Goal: Ask a question: Seek information or help from site administrators or community

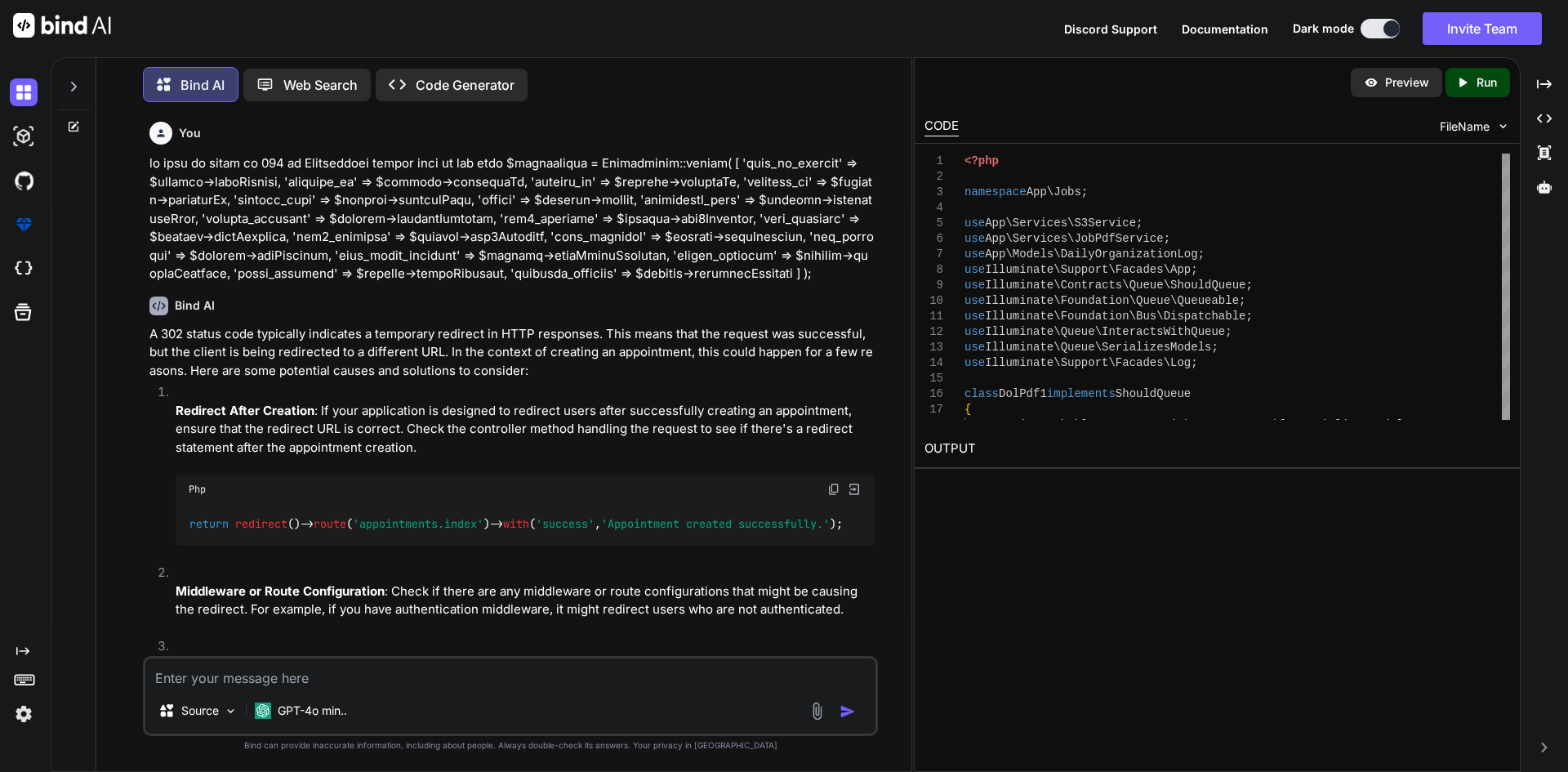
scroll to position [50393, 0]
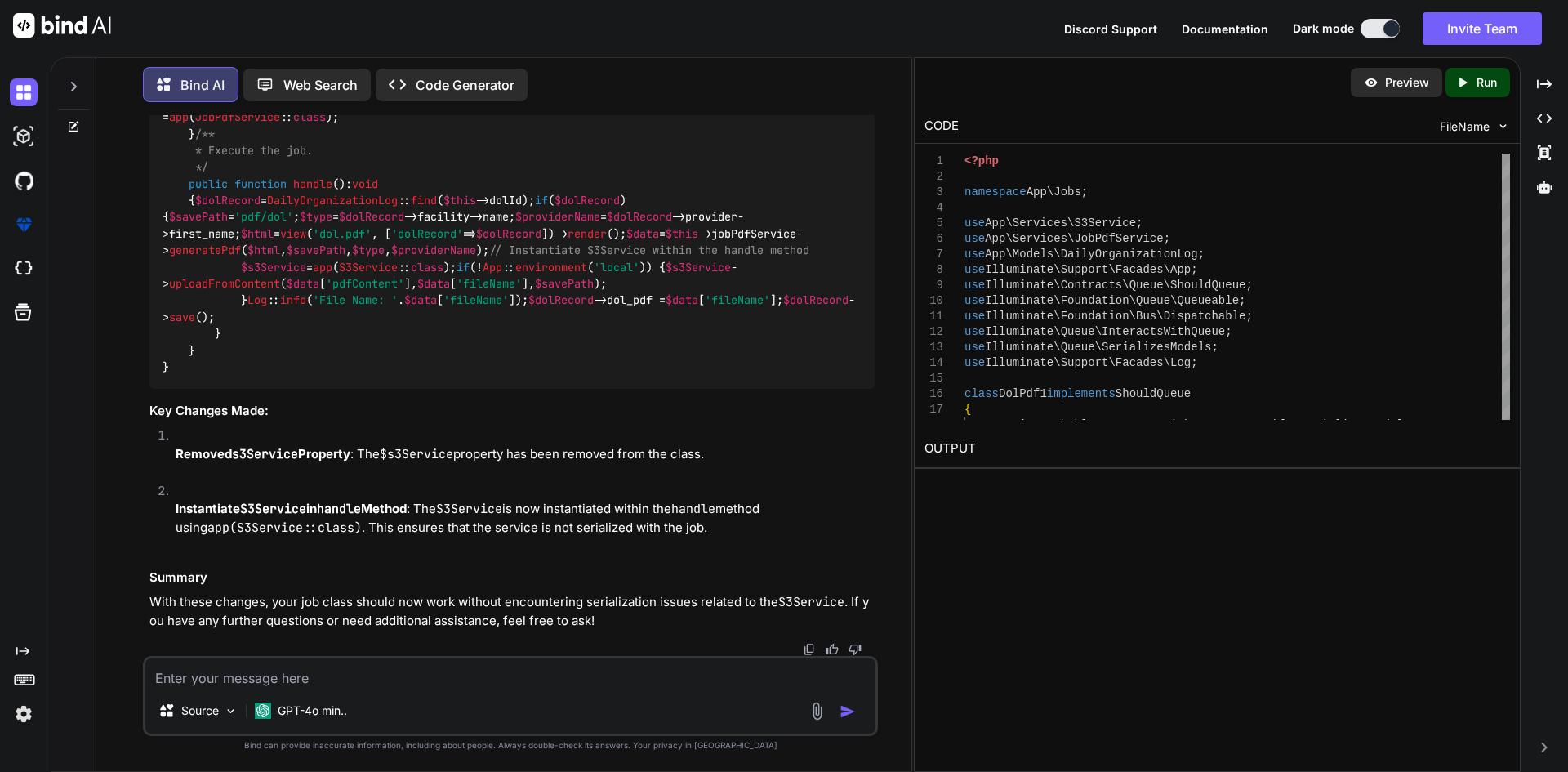
type textarea "I"
type textarea "x"
type textarea "I"
type textarea "x"
type textarea "I w"
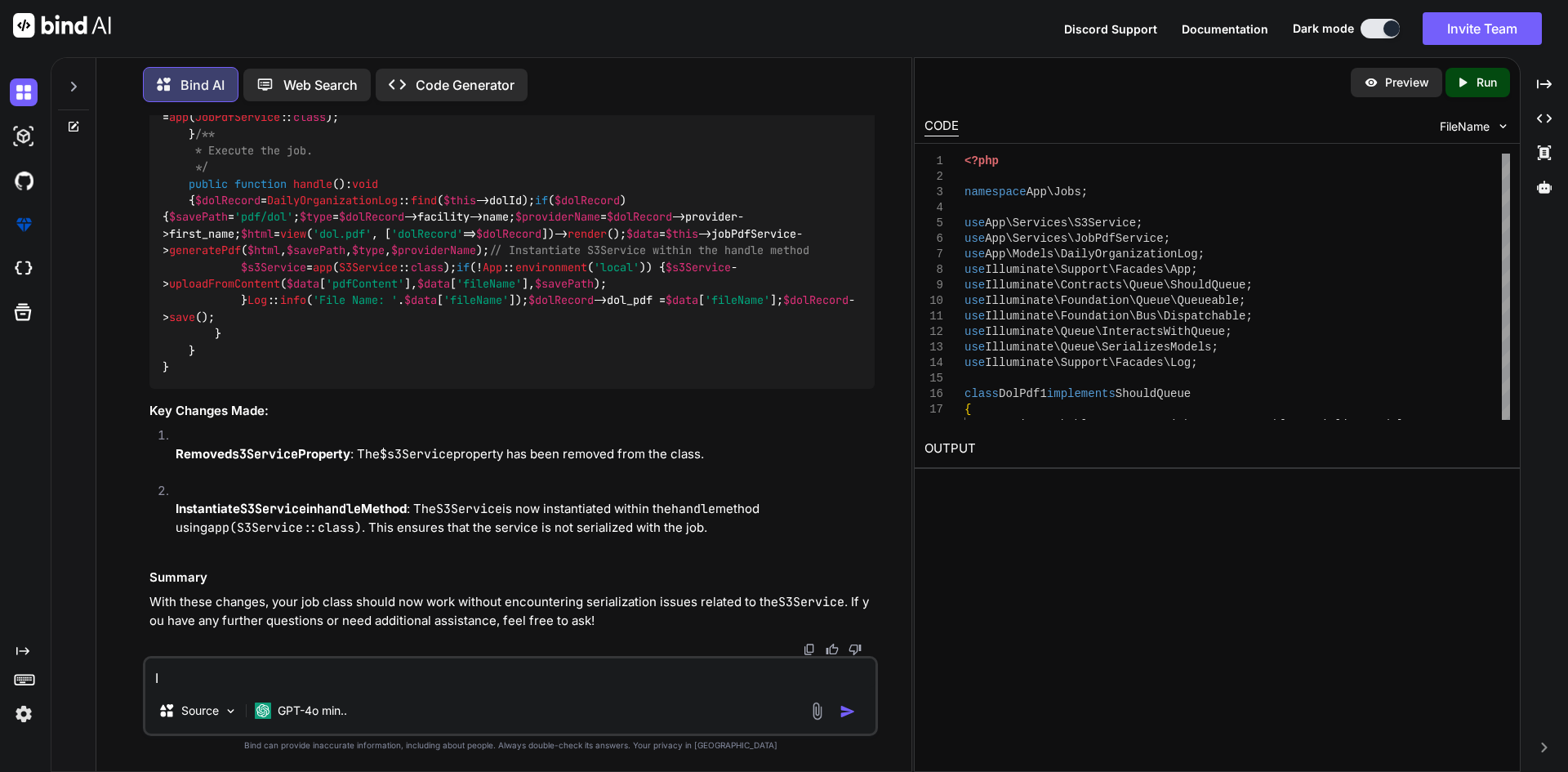
type textarea "x"
type textarea "I wa"
type textarea "x"
type textarea "I was"
type textarea "x"
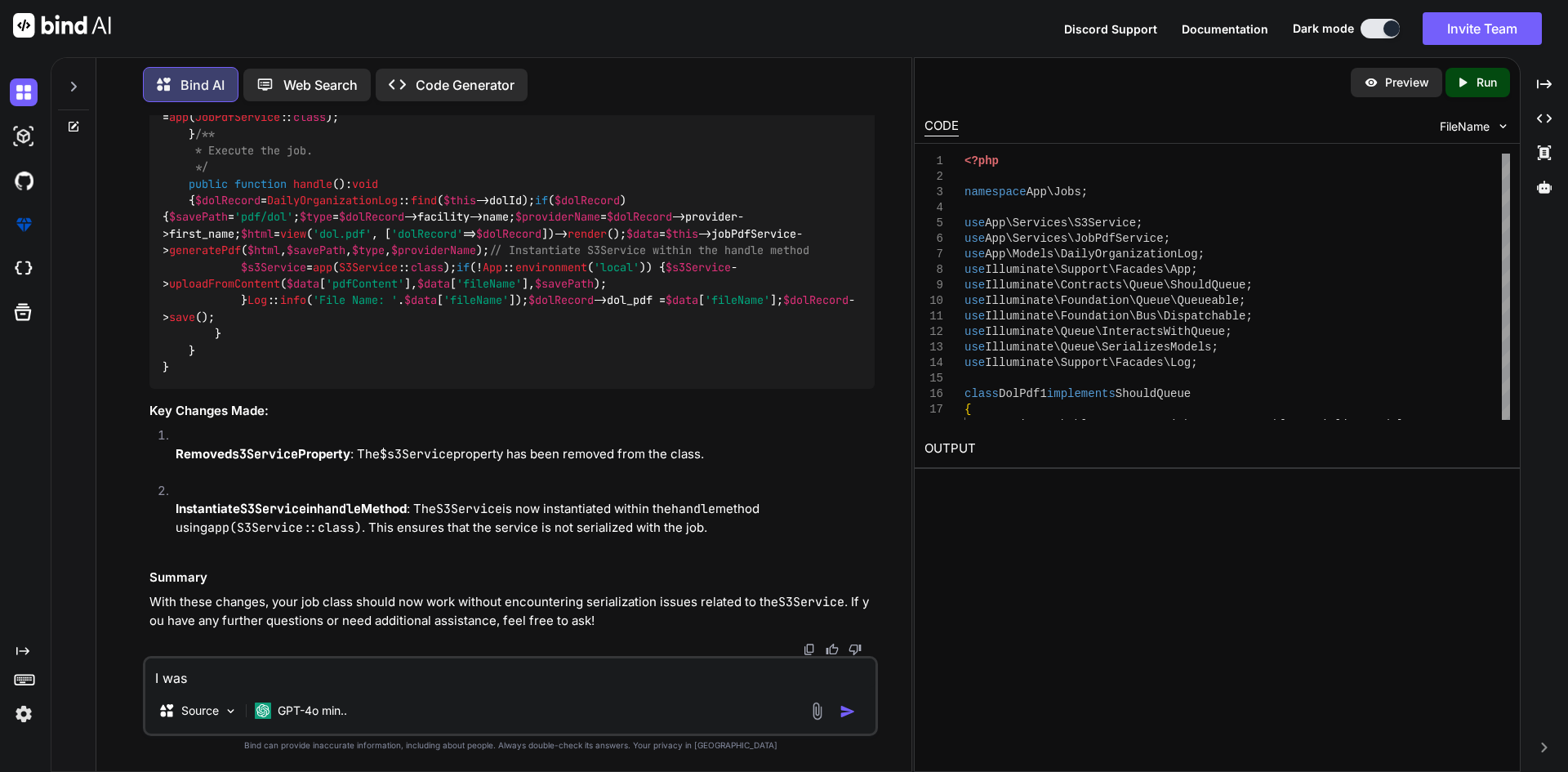
type textarea "I was"
type textarea "x"
type textarea "I was f"
type textarea "x"
type textarea "I was fa"
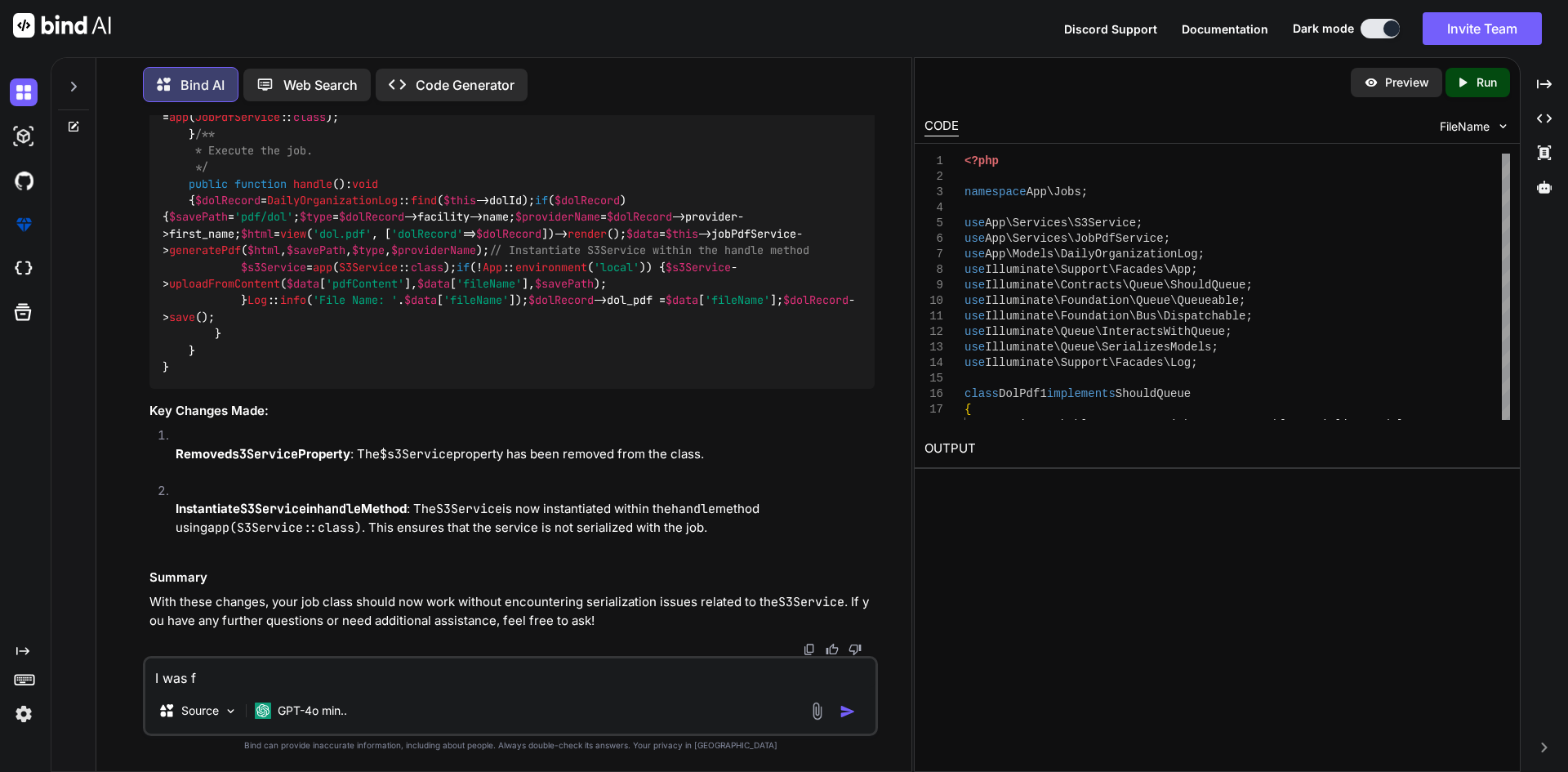
type textarea "x"
type textarea "I was fac"
type textarea "x"
type textarea "I was faci"
type textarea "x"
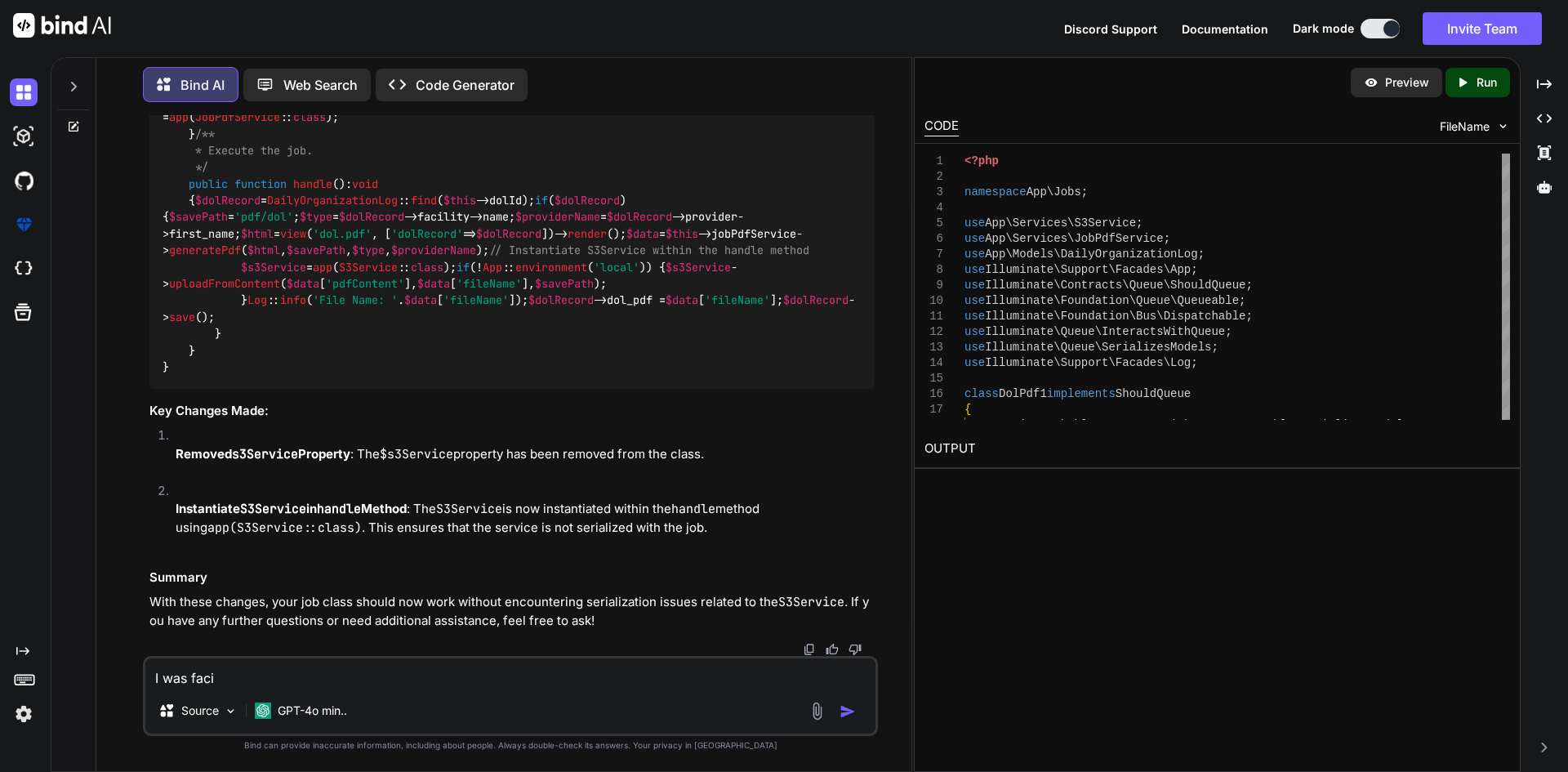
type textarea "I was facin"
type textarea "x"
type textarea "I was facing"
type textarea "x"
type textarea "I was facing"
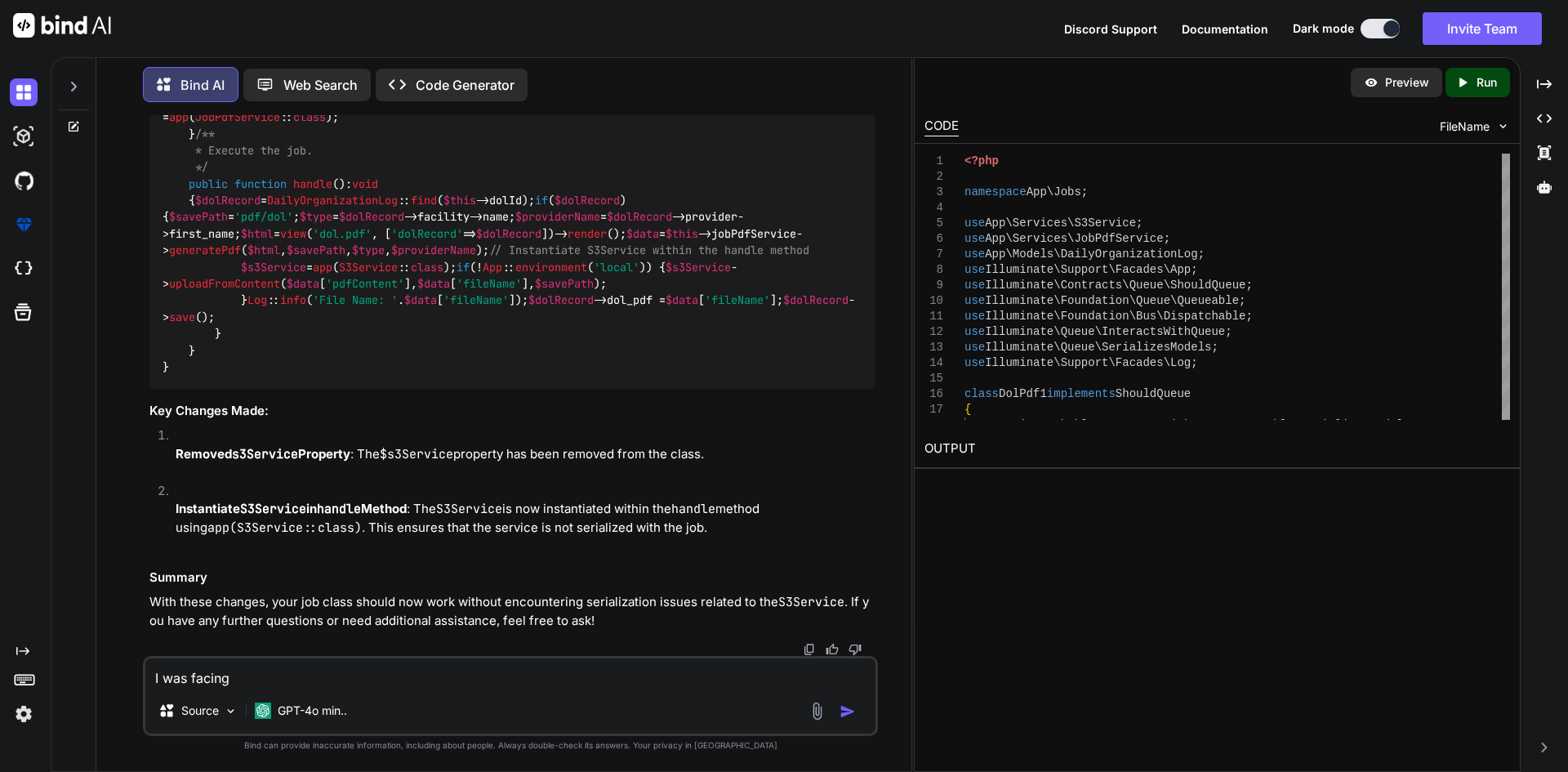
type textarea "x"
type textarea "I was facing i"
type textarea "x"
type textarea "I was facing is"
type textarea "x"
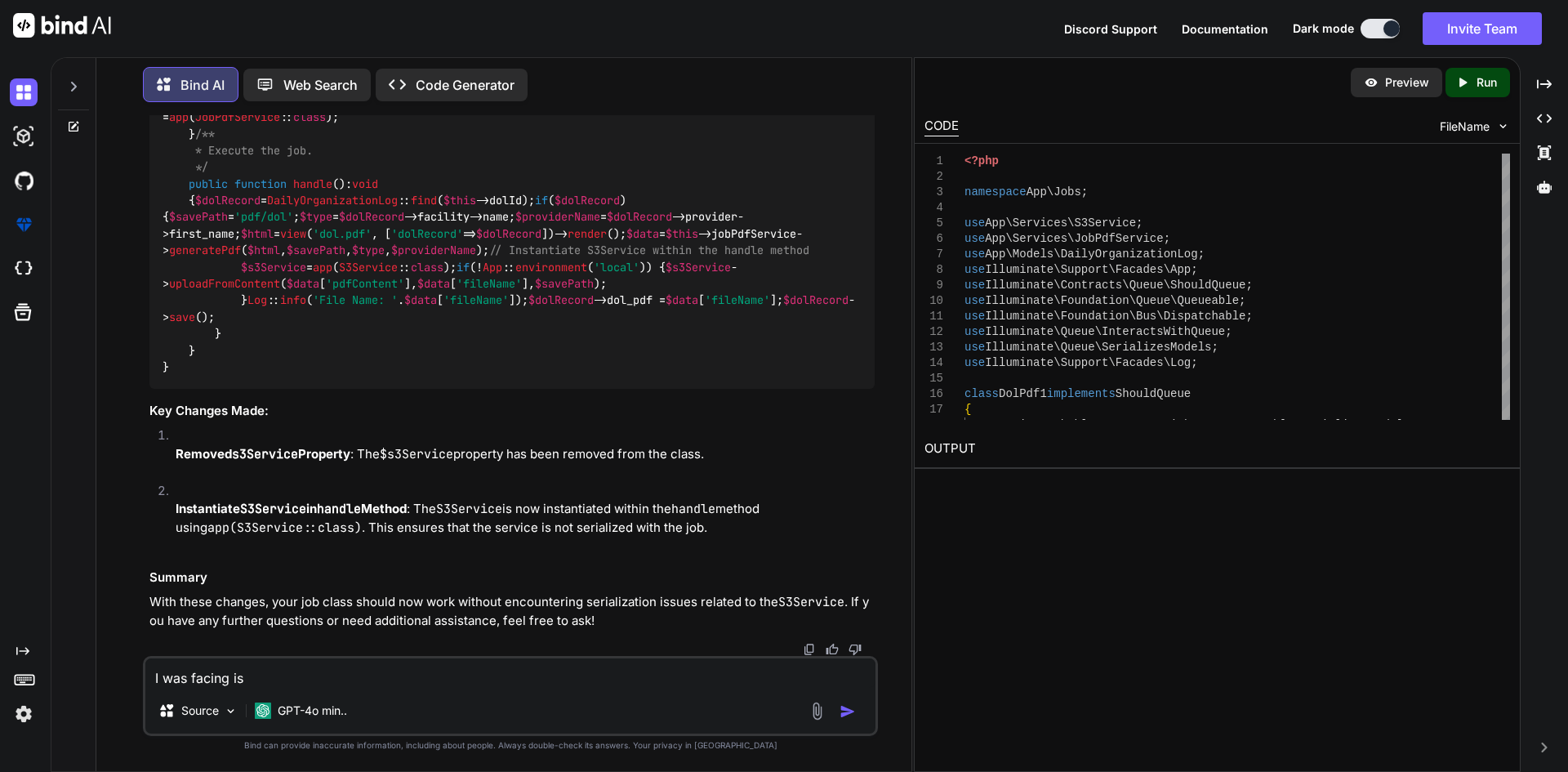
type textarea "I was facing iss"
type textarea "x"
type textarea "I was facing issu"
type textarea "x"
type textarea "I was facing issue"
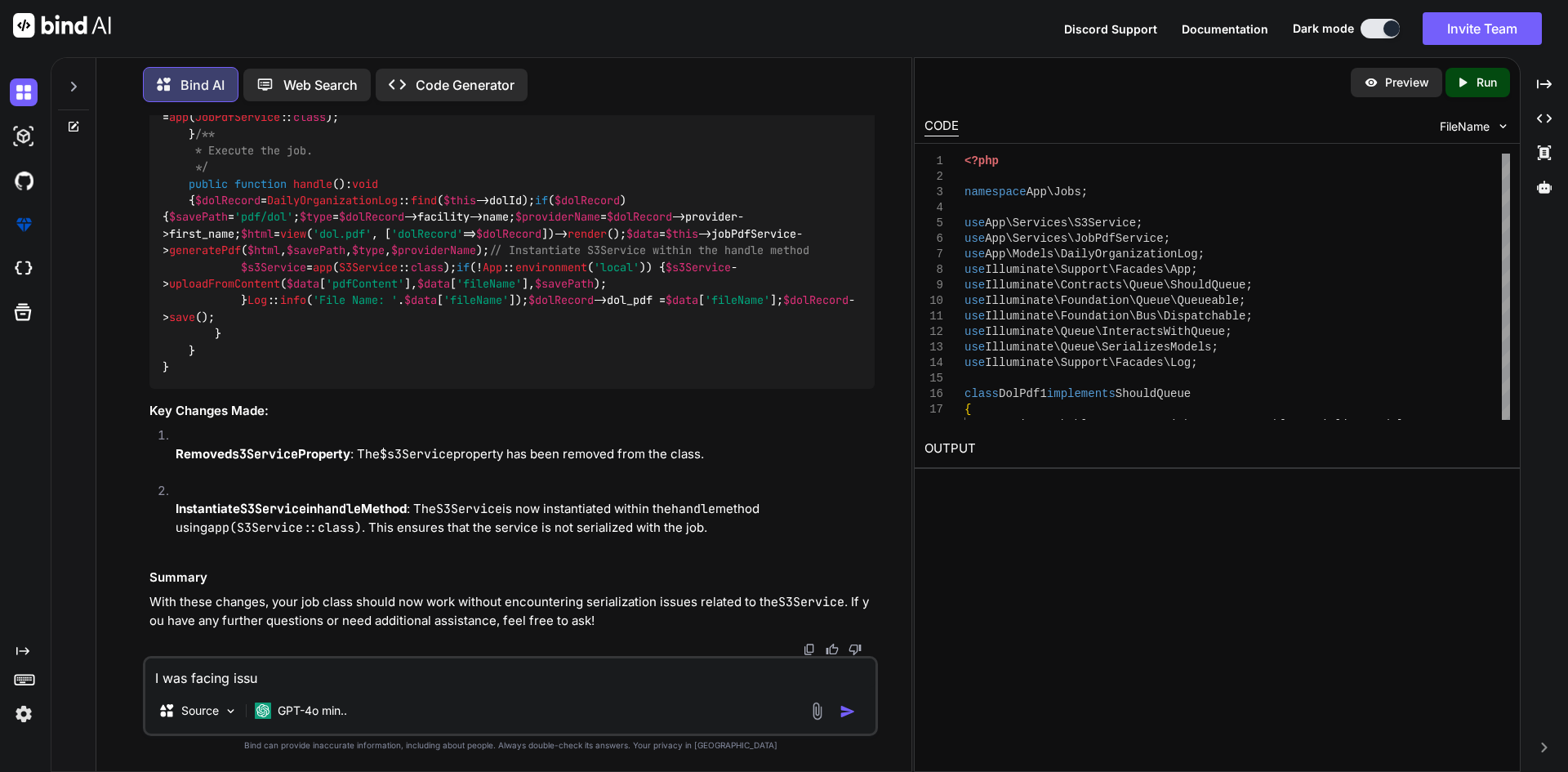
type textarea "x"
type textarea "I was facing issue"
type textarea "x"
type textarea "I was facing issue w"
type textarea "x"
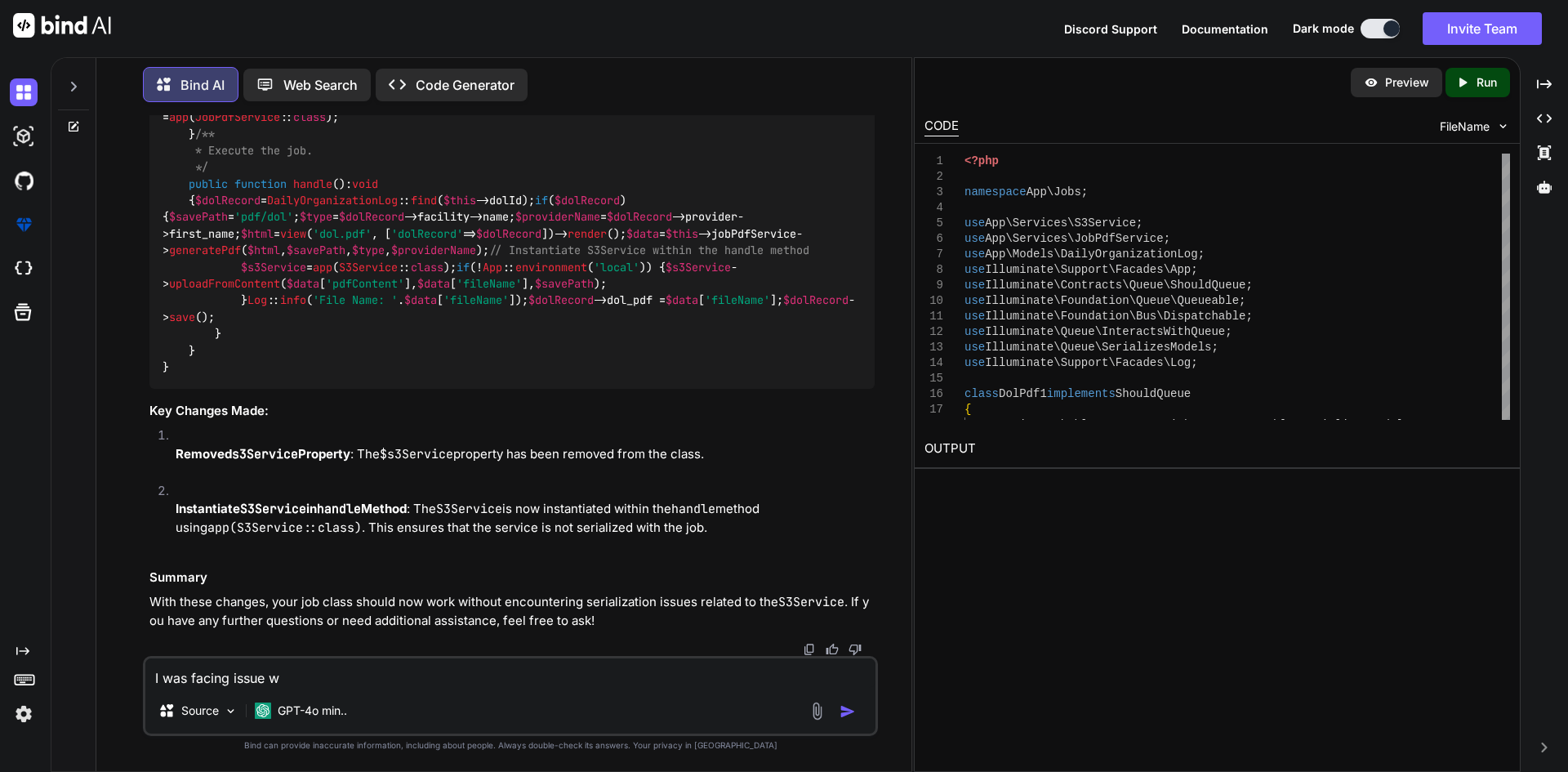
type textarea "I was facing issue wh"
type textarea "x"
type textarea "I was facing issue whe"
type textarea "x"
type textarea "I was facing issue when"
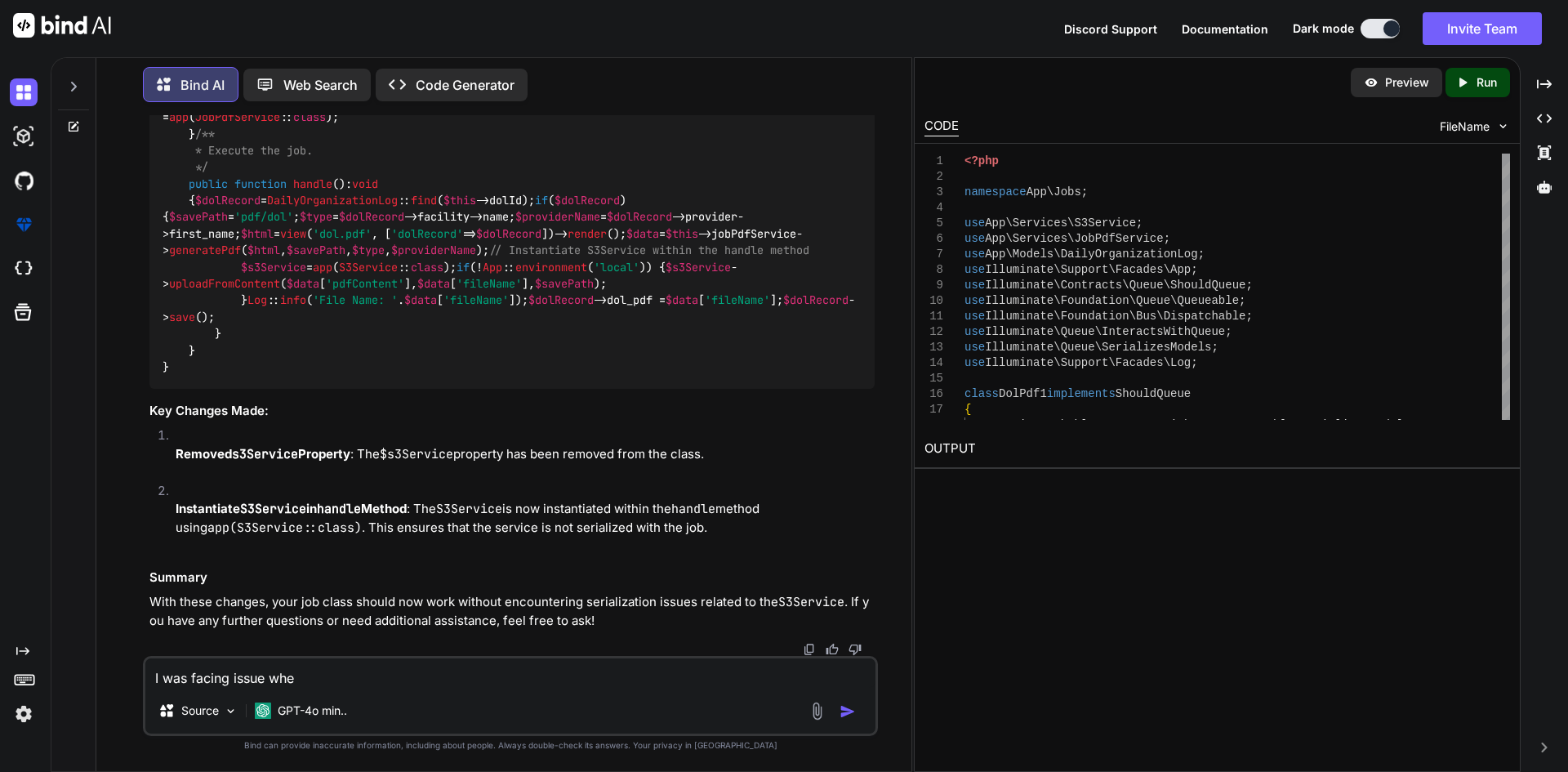
type textarea "x"
type textarea "I was facing issue when"
type textarea "x"
type textarea "I was facing issue when"
type textarea "x"
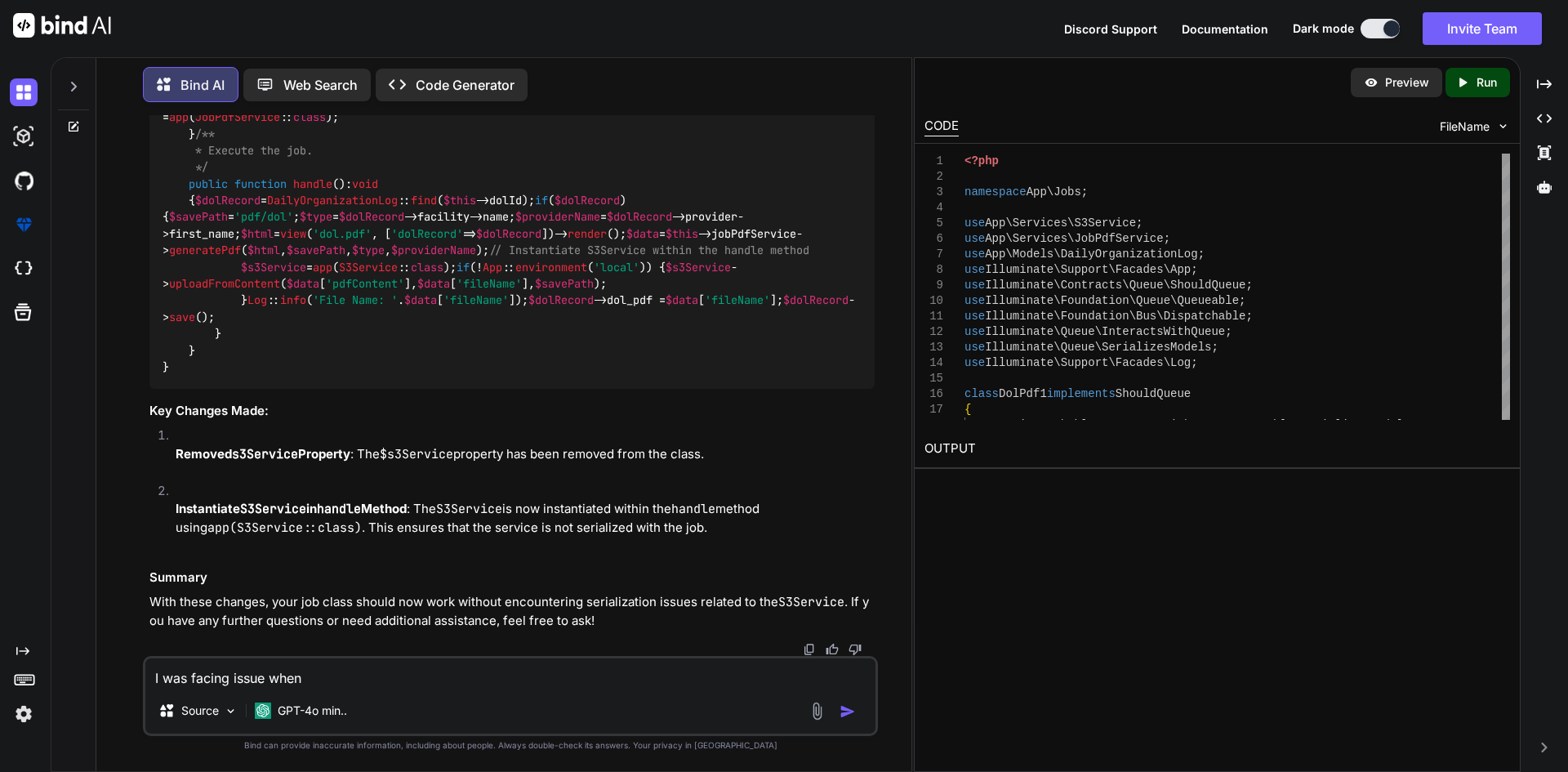
type textarea "I was facing issue whe"
type textarea "x"
type textarea "I was facing issue wher"
type textarea "x"
type textarea "I was facing issue where"
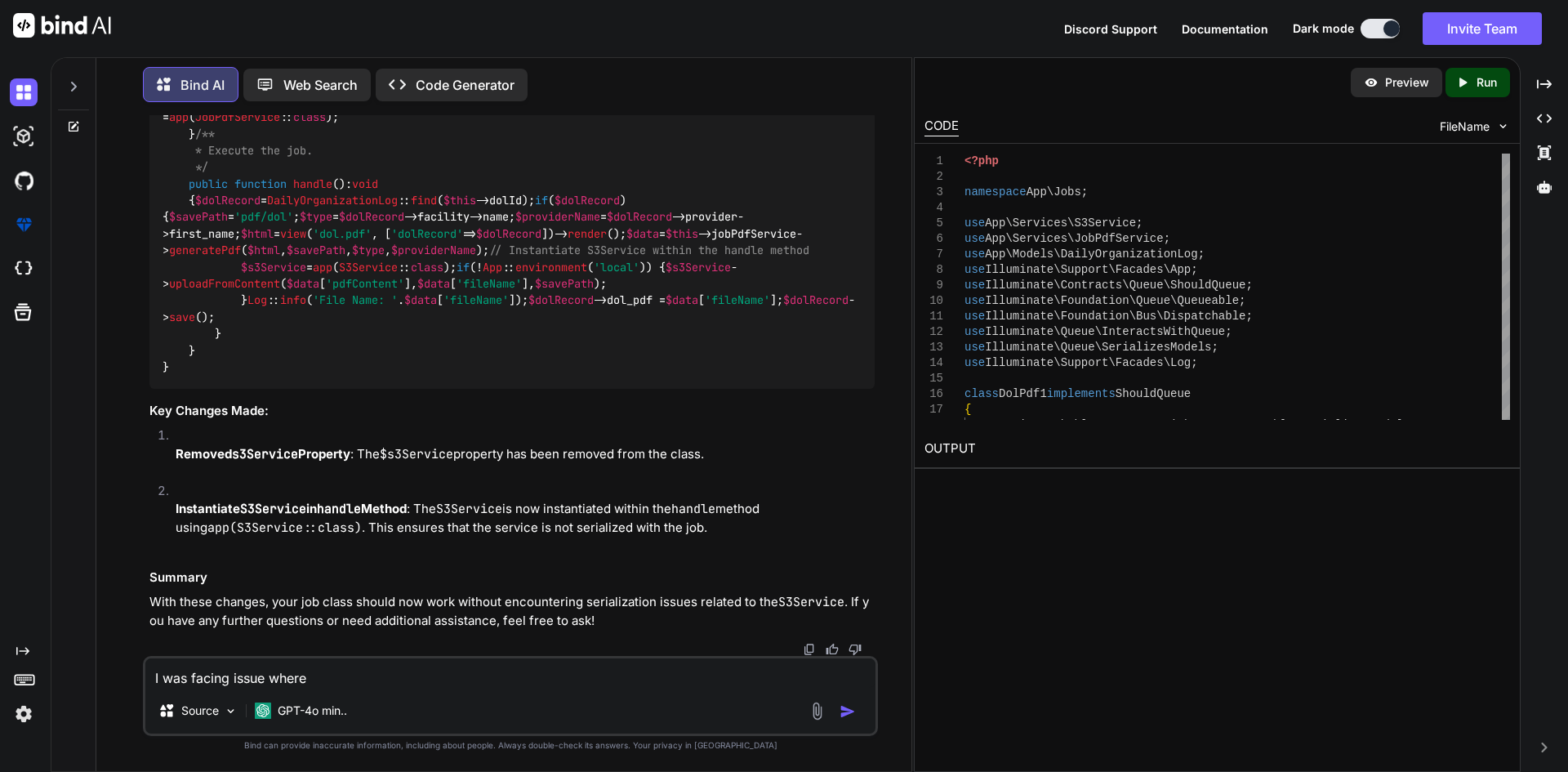
type textarea "x"
type textarea "I was facing issue where"
type textarea "x"
type textarea "I was facing issue where"
type textarea "x"
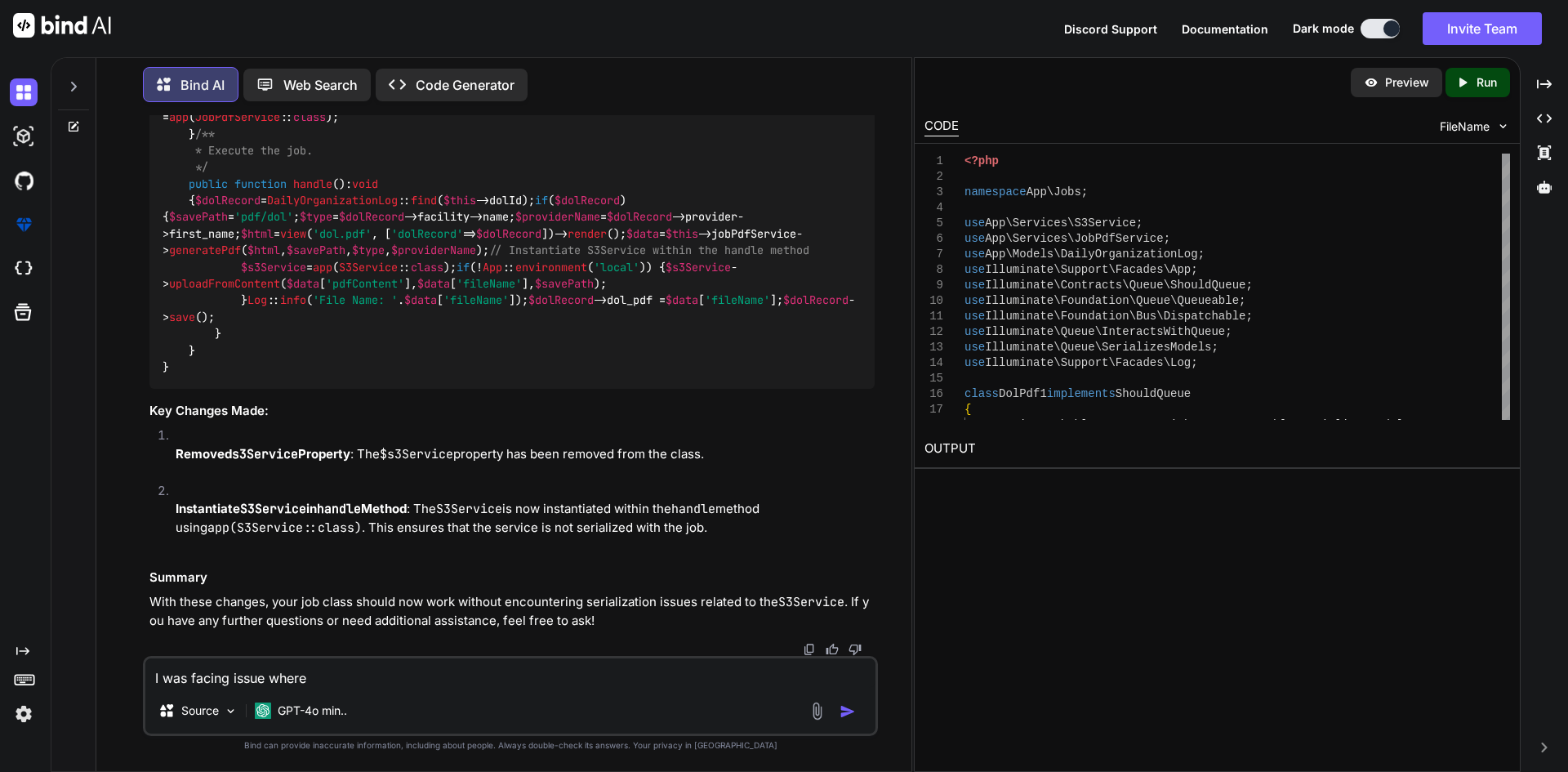
type textarea "I was facing issue wher"
type textarea "x"
type textarea "I was facing issue whe"
type textarea "x"
type textarea "I was facing issue wh"
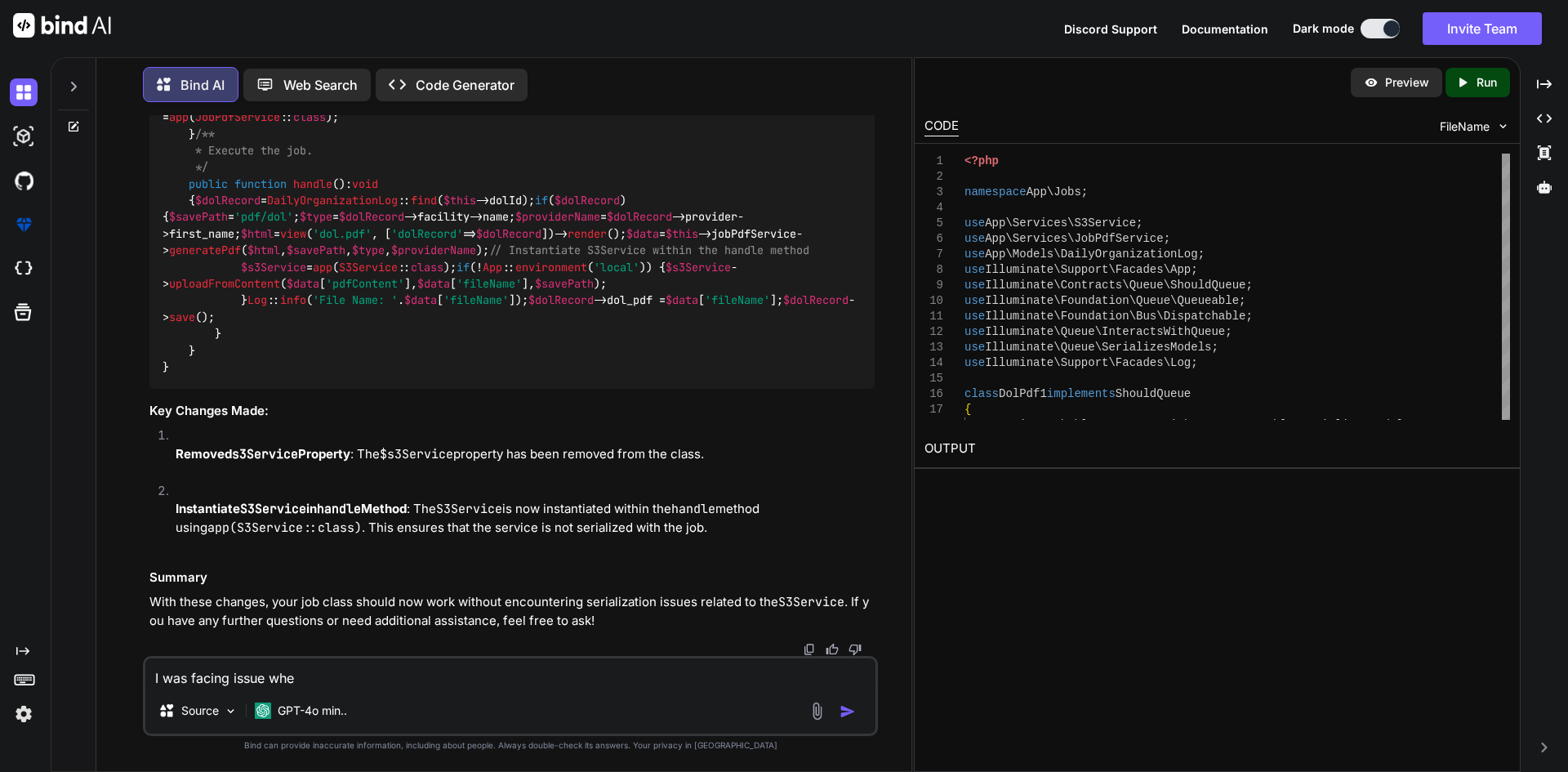
type textarea "x"
type textarea "I was facing issue w"
type textarea "x"
type textarea "I was facing issue"
type textarea "x"
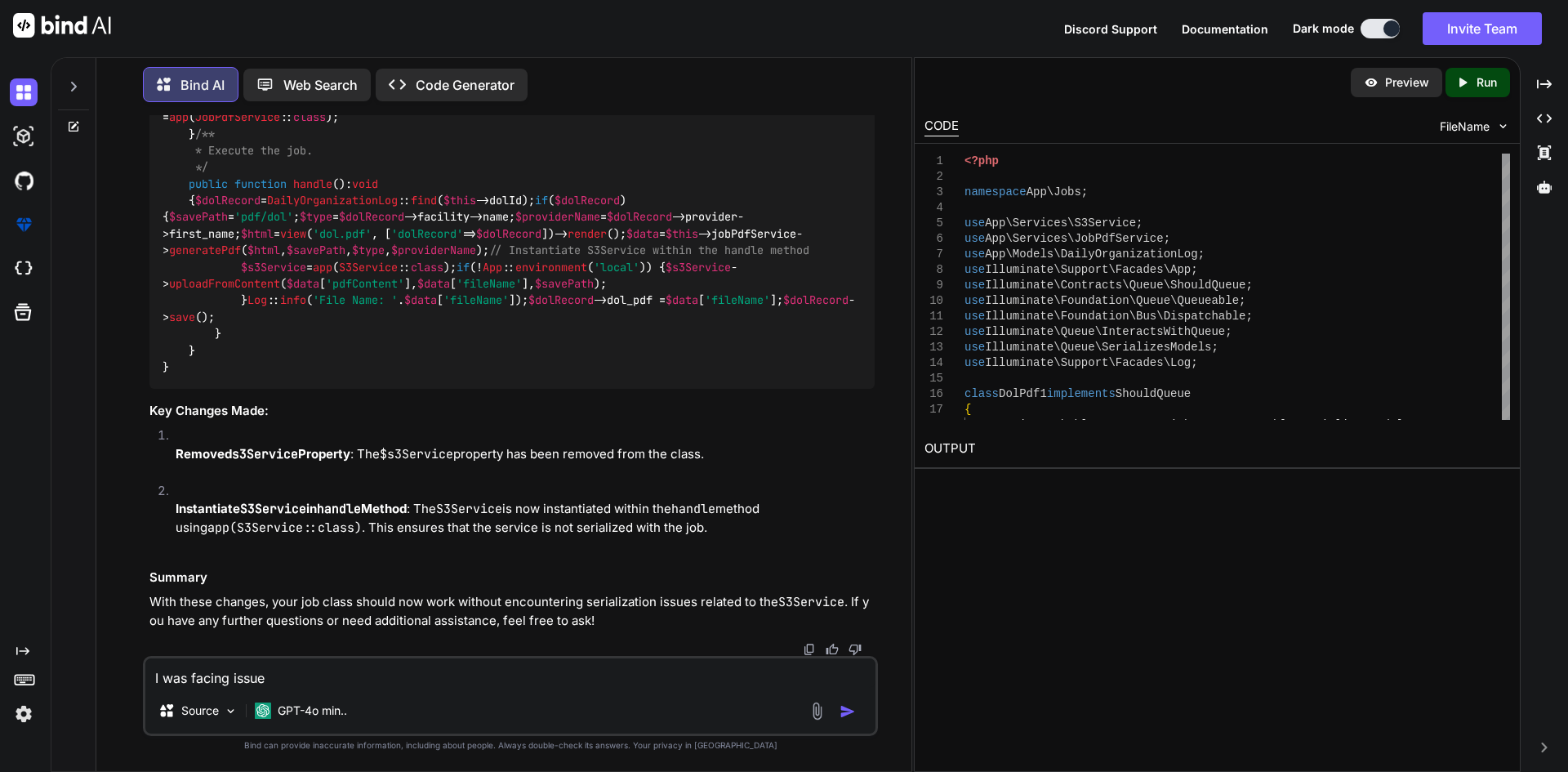
type textarea "I was facing issue U"
type textarea "x"
type textarea "I was facing issue Un"
type textarea "x"
type textarea "I was facing issue Und"
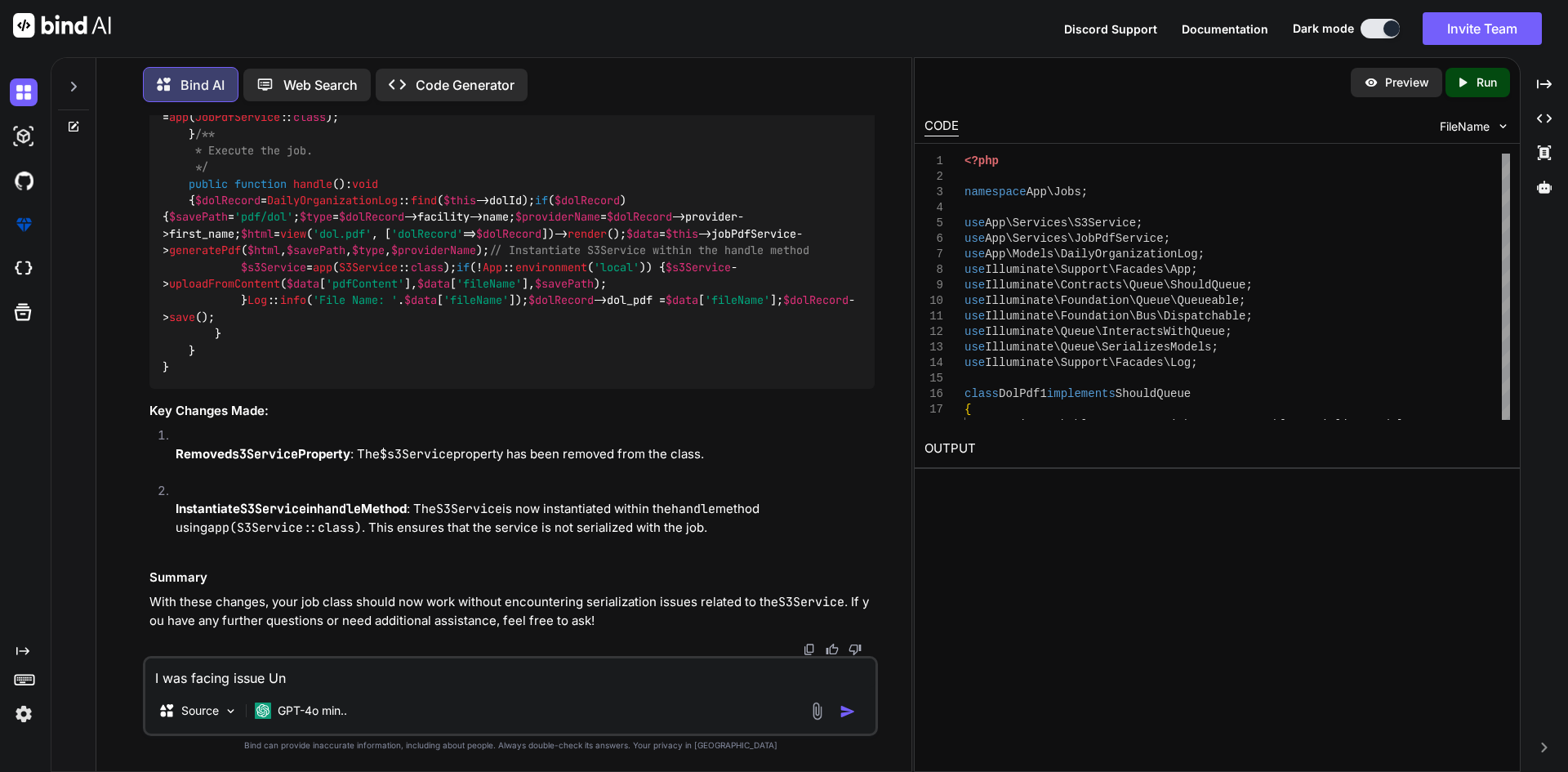
type textarea "x"
type textarea "I was facing issue Unde"
type textarea "x"
type textarea "I was facing issue Undef"
type textarea "x"
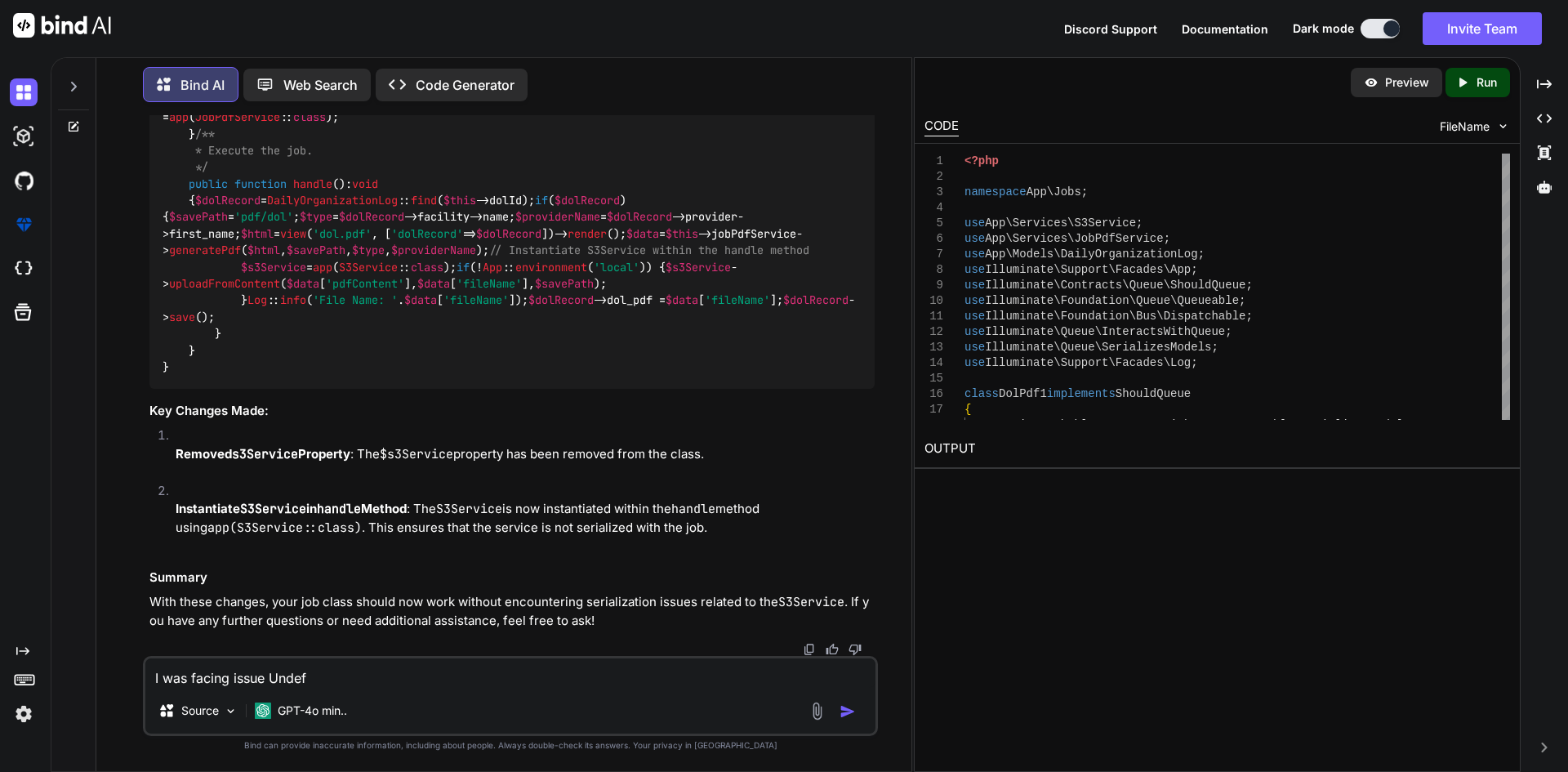
type textarea "I was facing issue Undefi"
type textarea "x"
type textarea "I was facing issue Undefin"
type textarea "x"
type textarea "I was facing issue Undefine"
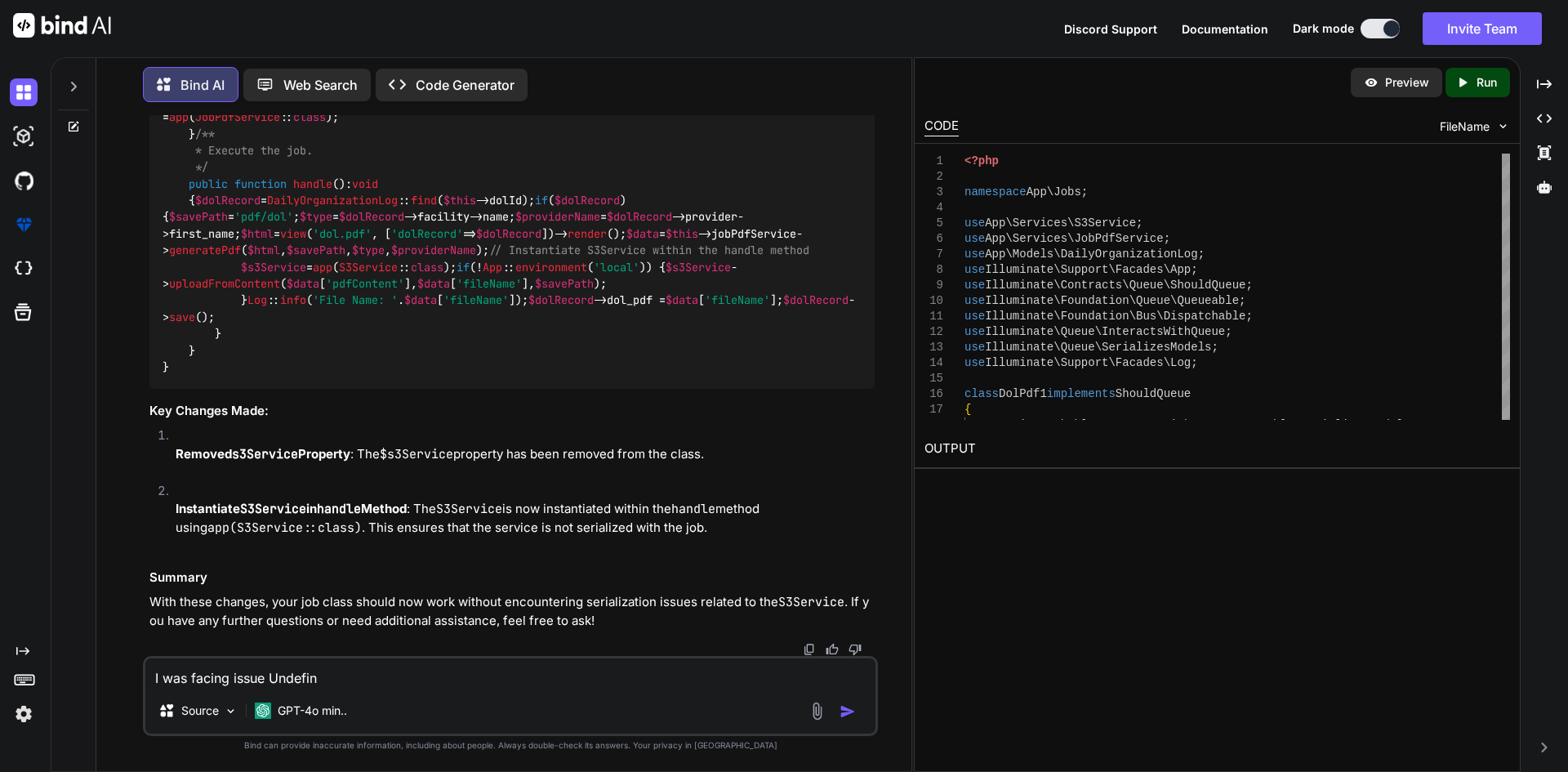
type textarea "x"
type textarea "I was facing issue Undefined"
type textarea "x"
type textarea "I was facing issue Undefined"
type textarea "x"
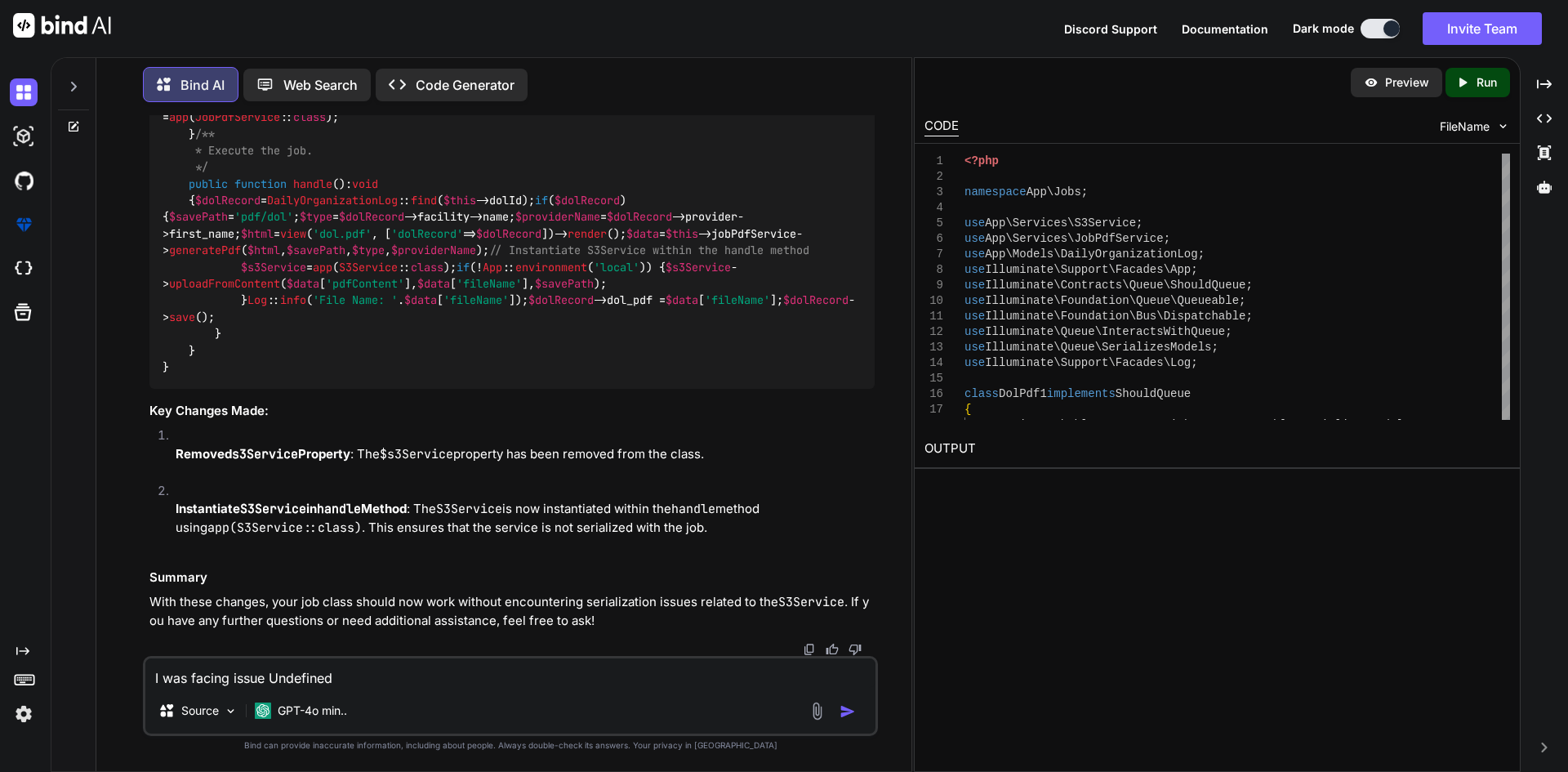
type textarea "I was facing issue Undefined a"
type textarea "x"
type textarea "I was facing issue Undefined ar"
type textarea "x"
type textarea "I was facing issue Undefined arr"
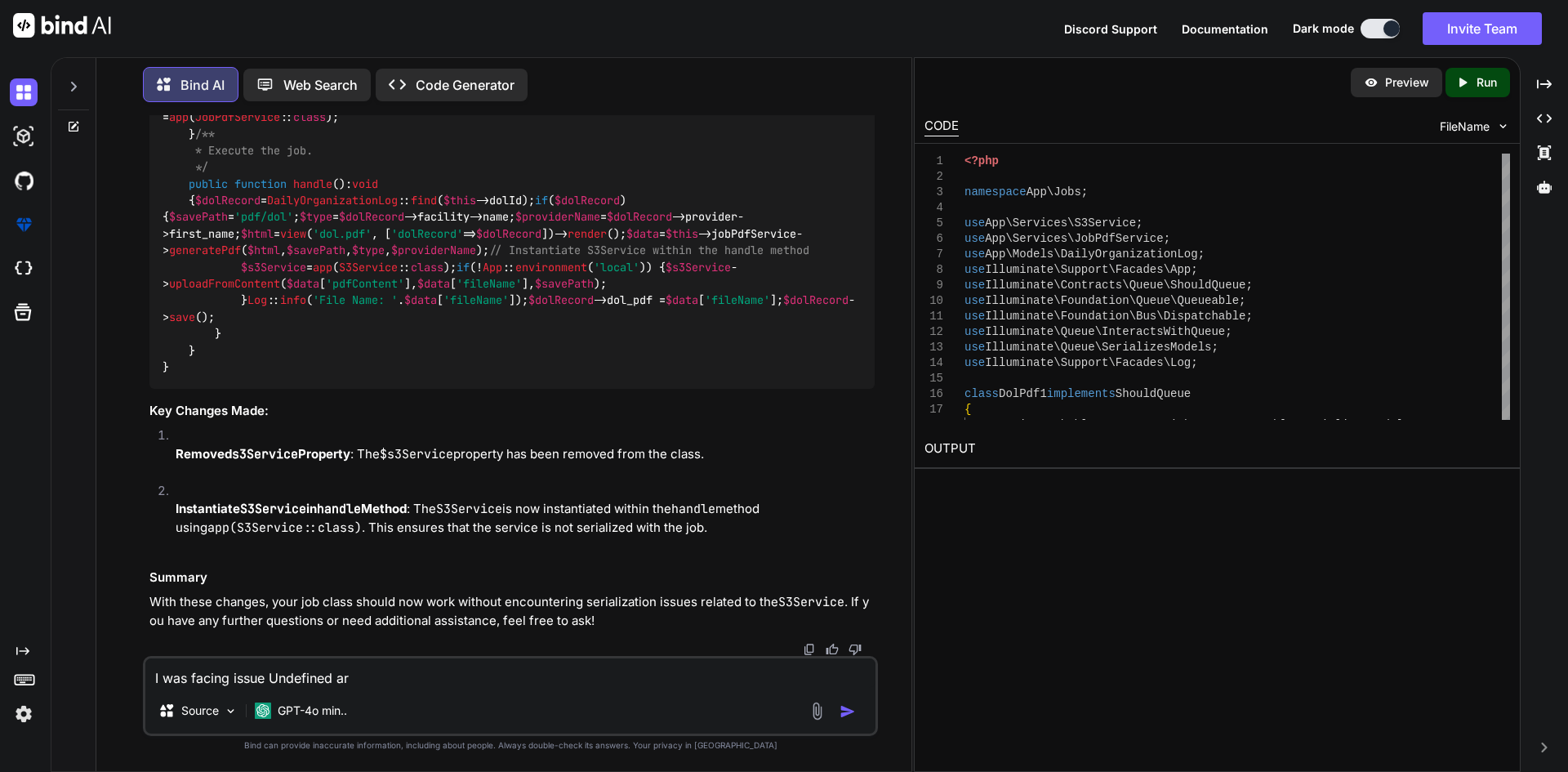
type textarea "x"
type textarea "I was facing issue Undefined arra"
type textarea "x"
type textarea "I was facing issue Undefined array"
type textarea "x"
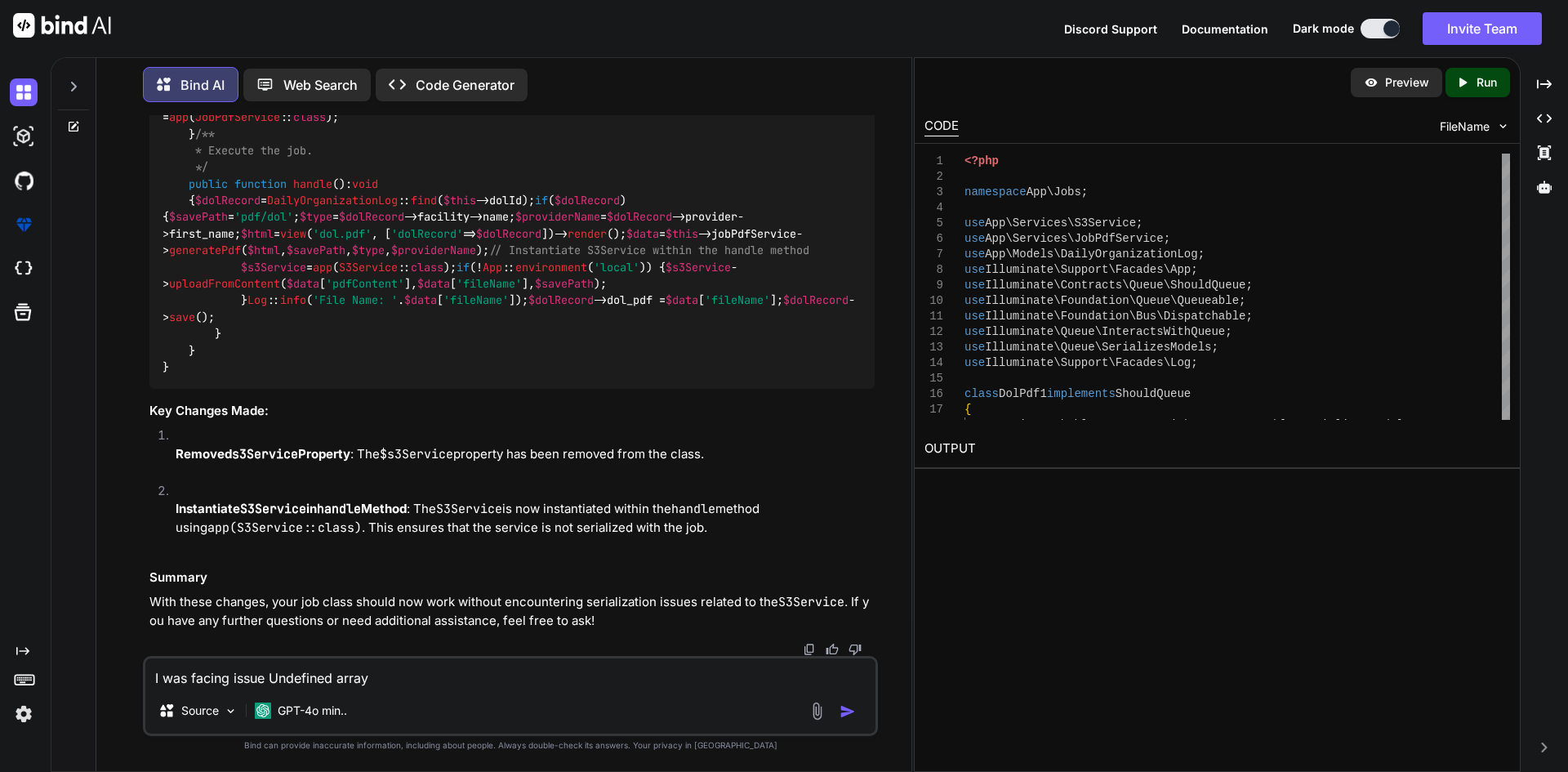
type textarea "I was facing issue Undefined array"
type textarea "x"
type textarea "I was facing issue Undefined array k"
type textarea "x"
type textarea "I was facing issue Undefined array ke"
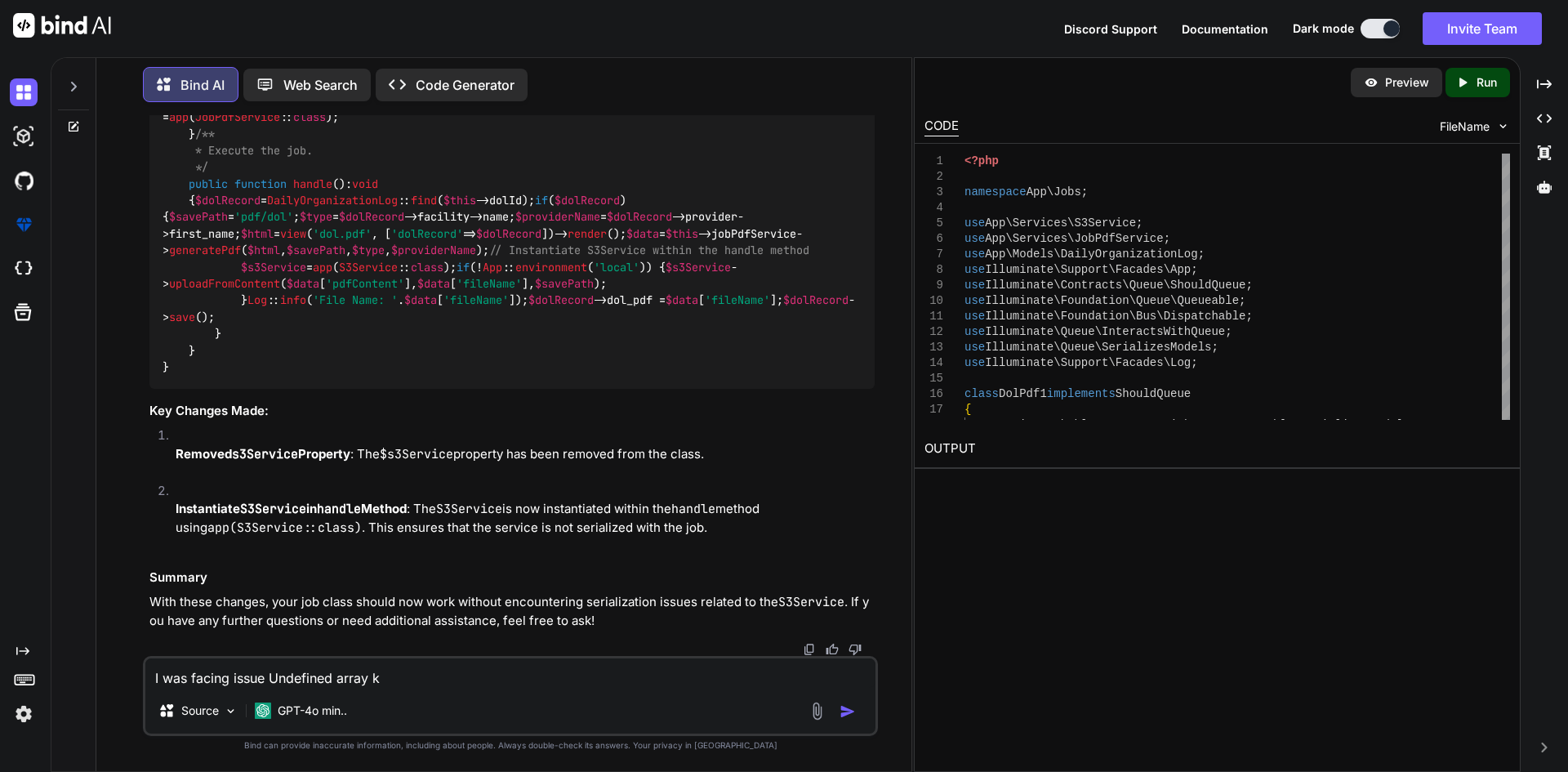
type textarea "x"
type textarea "I was facing issue Undefined array key"
type textarea "x"
type textarea "I was facing issue Undefined array key"
type textarea "x"
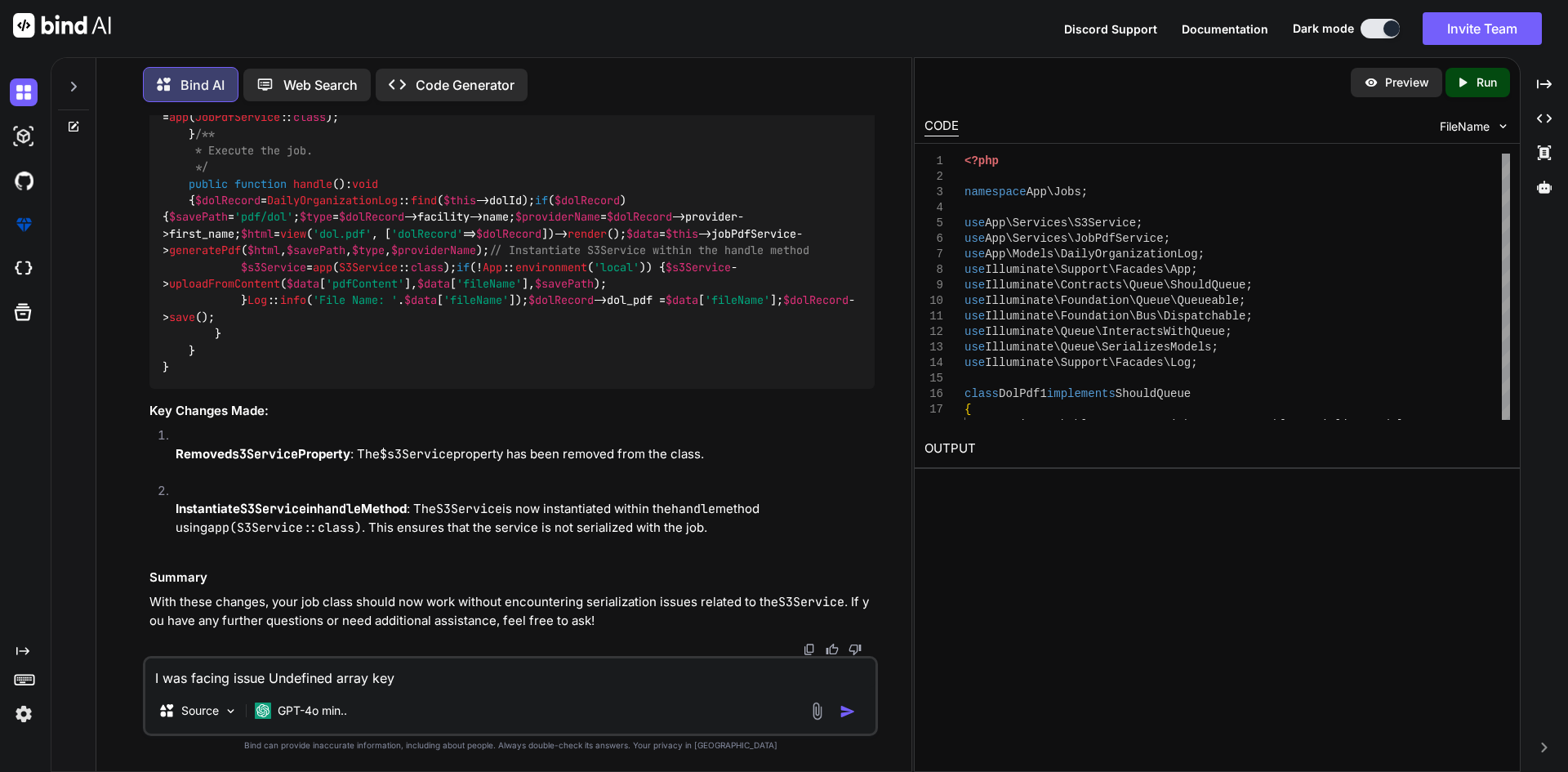
type textarea "I was facing issue Undefined array key h"
type textarea "x"
type textarea "I was facing issue Undefined array key hp"
type textarea "x"
type textarea "I was facing issue Undefined array key hpi"
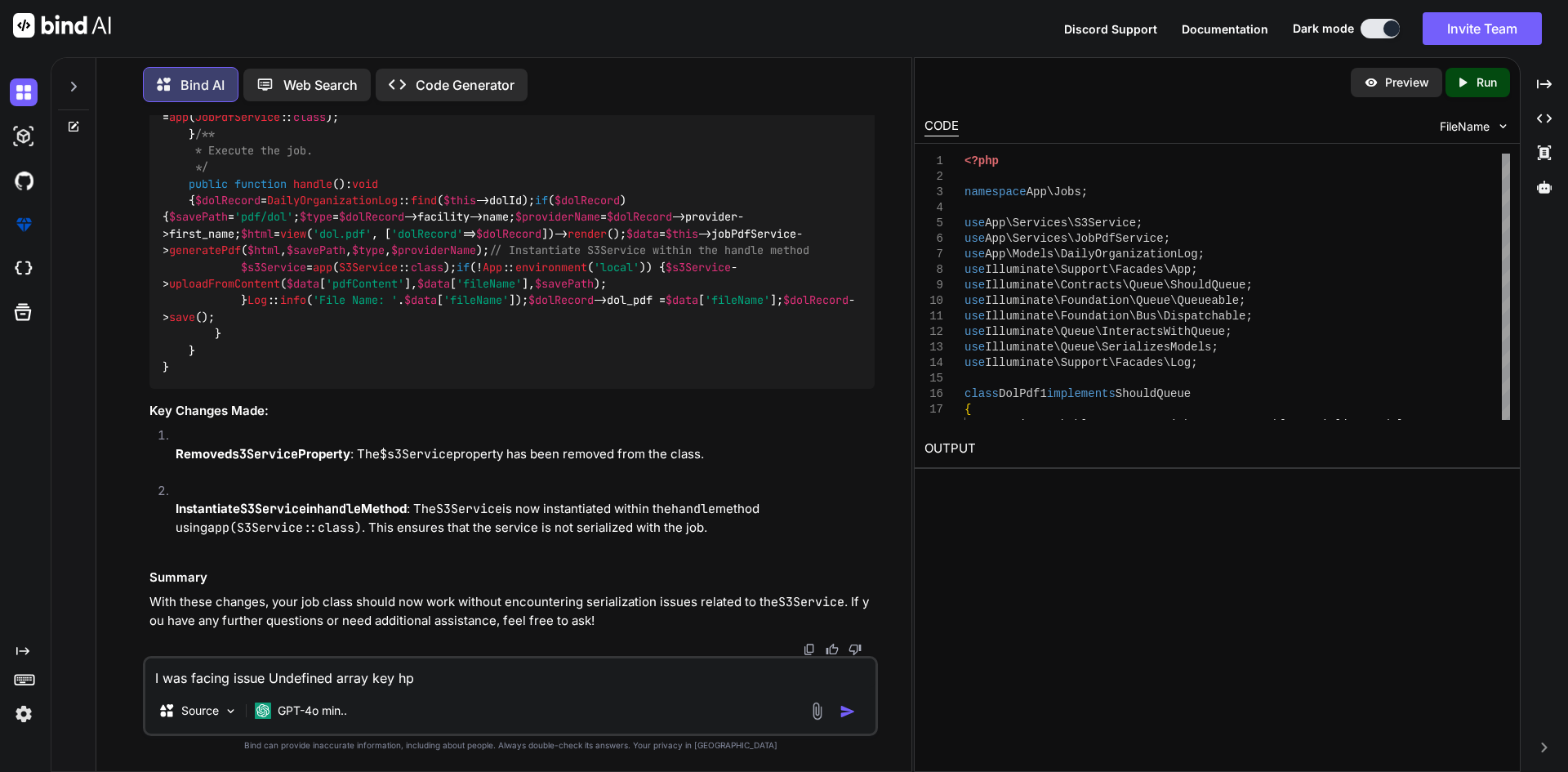
type textarea "x"
type textarea "I was facing issue Undefined array key hpi"
type textarea "x"
type textarea "I was facing issue Undefined array key hpi b"
type textarea "x"
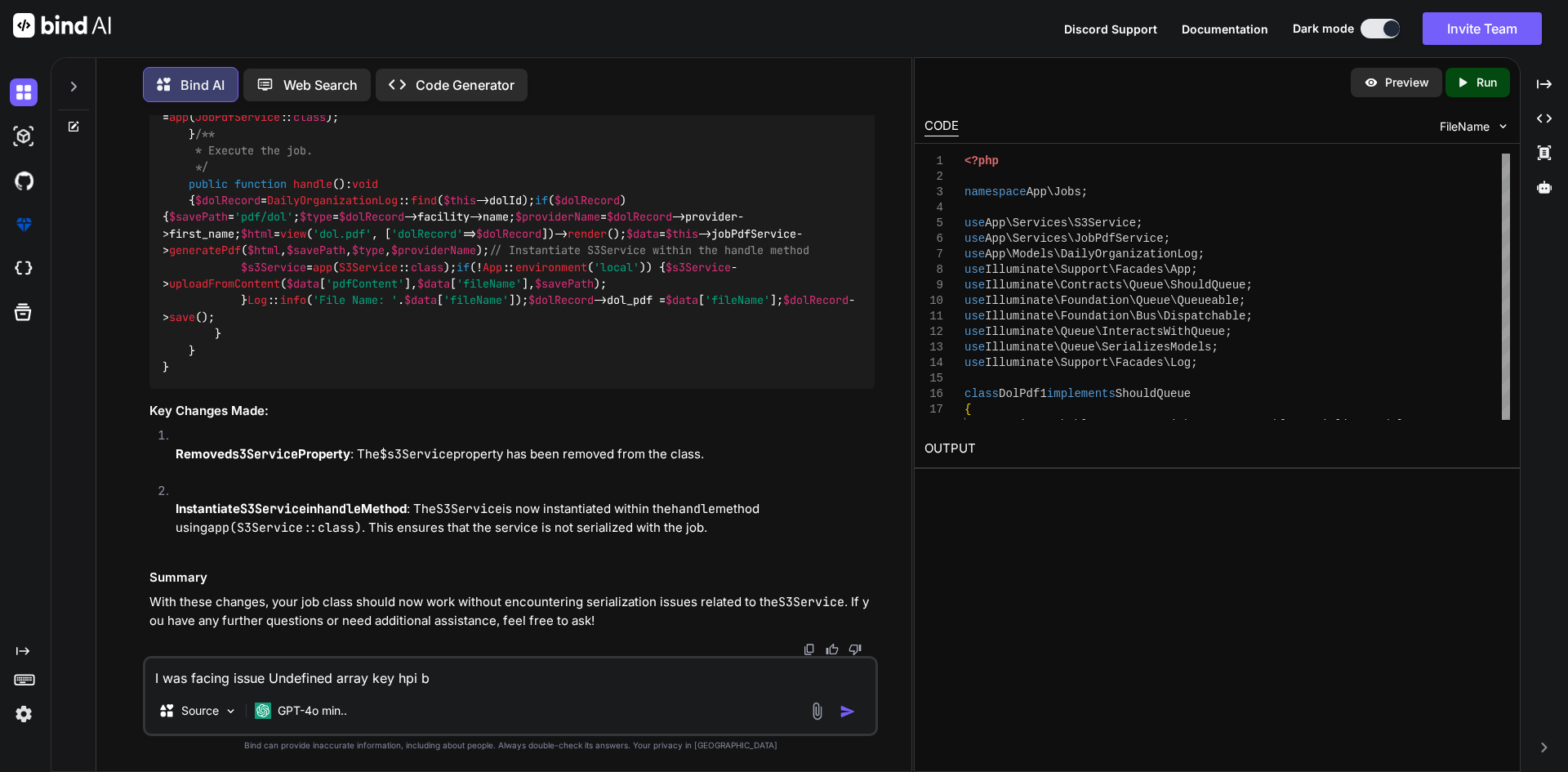
type textarea "I was facing issue Undefined array key hpi bu"
type textarea "x"
type textarea "I was facing issue Undefined array key hpi but"
type textarea "x"
type textarea "I was facing issue Undefined array key hpi but"
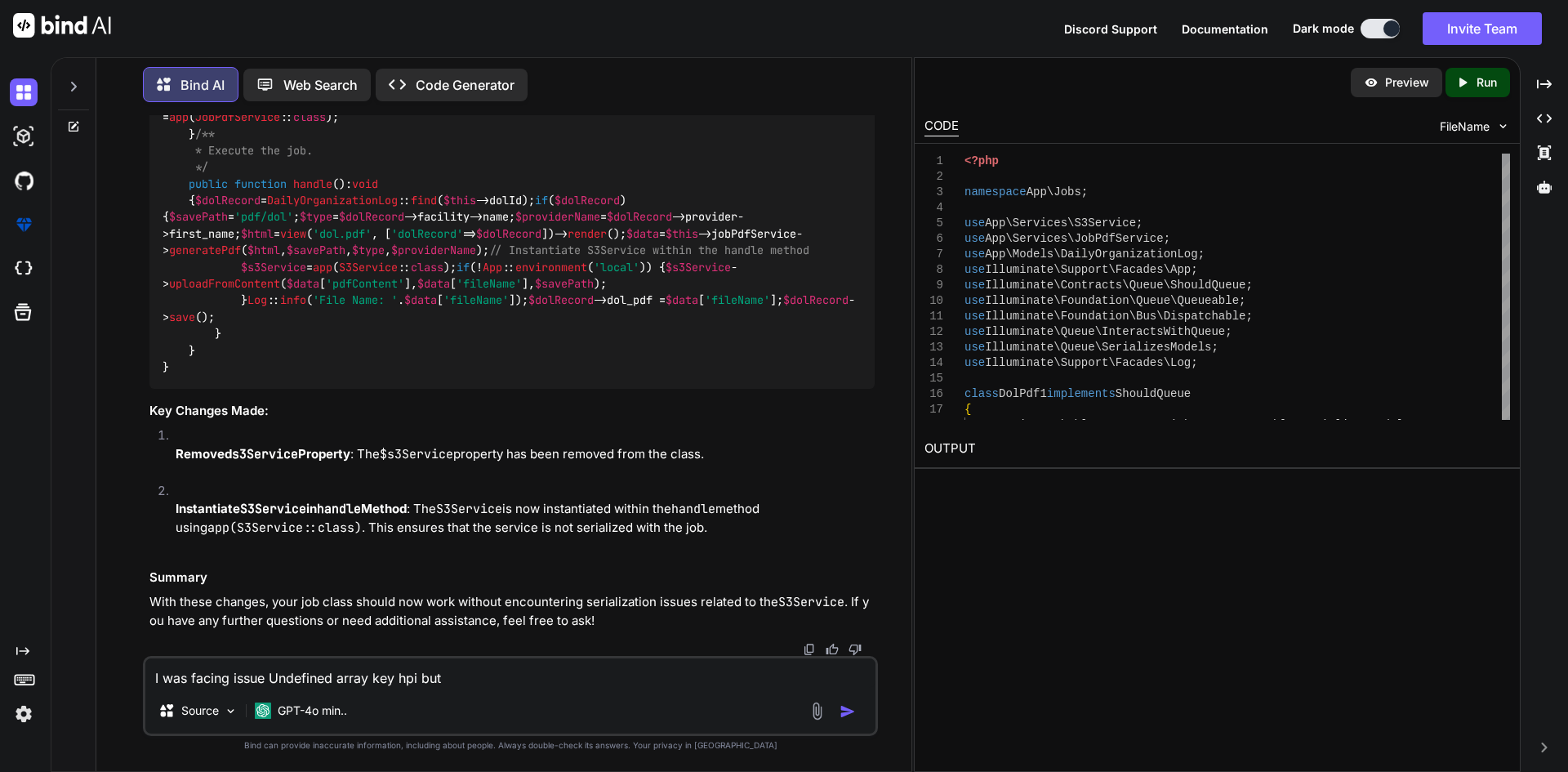
type textarea "x"
type textarea "I was facing issue Undefined array key hpi but a"
type textarea "x"
type textarea "I was facing issue Undefined array key hpi but as"
type textarea "x"
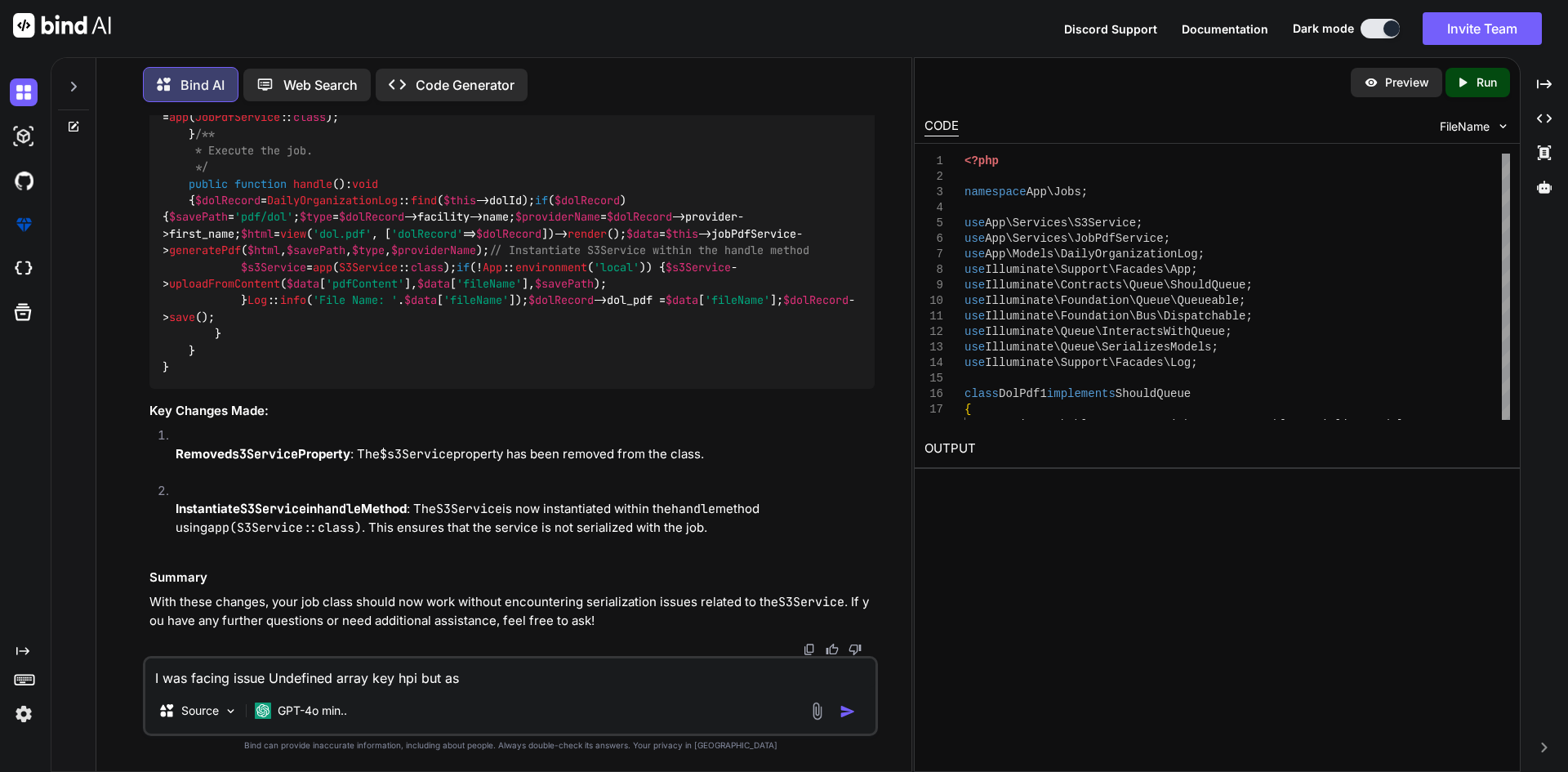
type textarea "I was facing issue Undefined array key hpi but as"
type textarea "x"
type textarea "I was facing issue Undefined array key hpi but as I"
type textarea "x"
type textarea "I was facing issue Undefined array key hpi but as I"
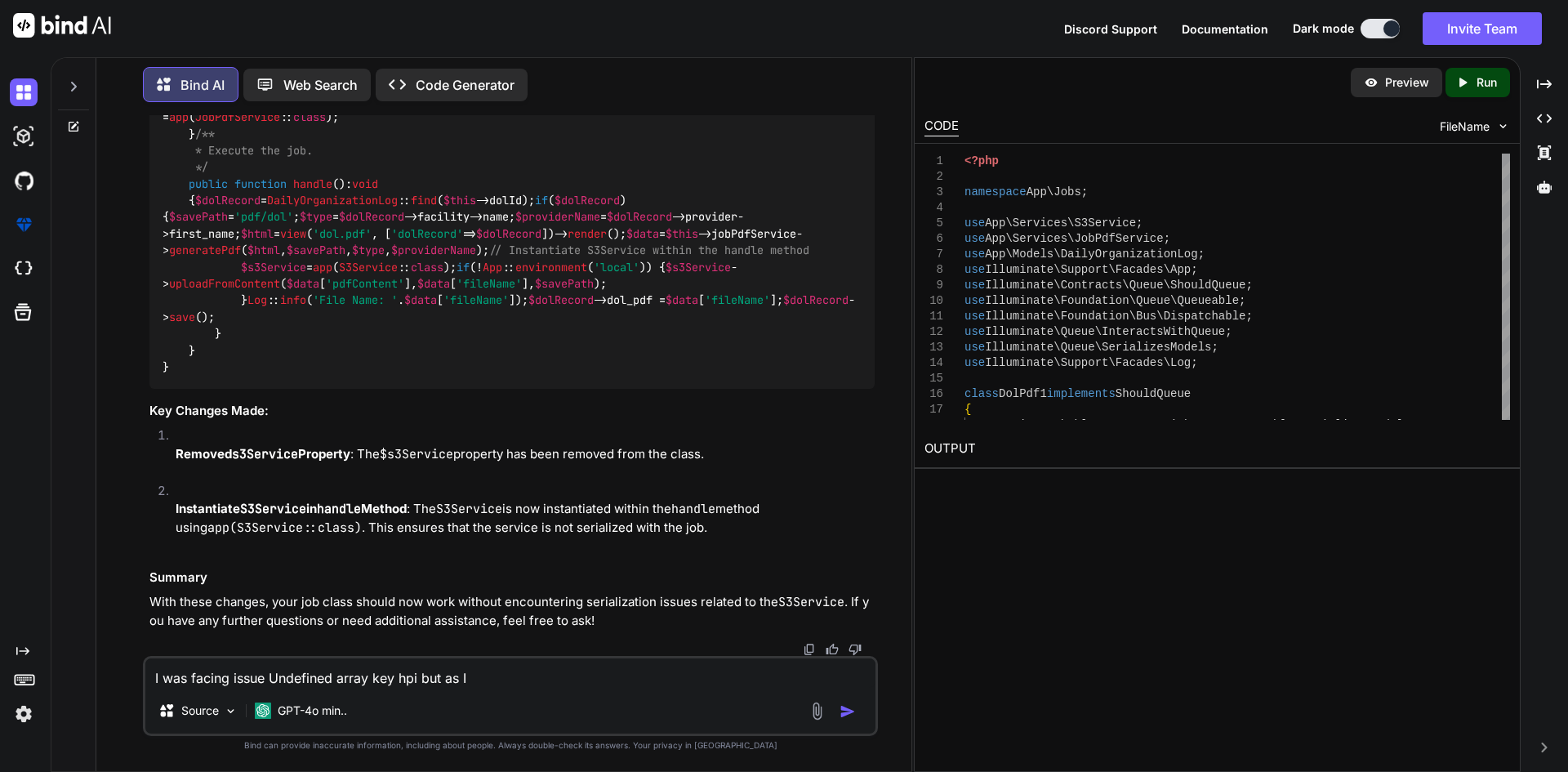
type textarea "x"
type textarea "I was facing issue Undefined array key hpi but as I"
type textarea "x"
type textarea "I was facing issue Undefined array key hpi but as"
type textarea "x"
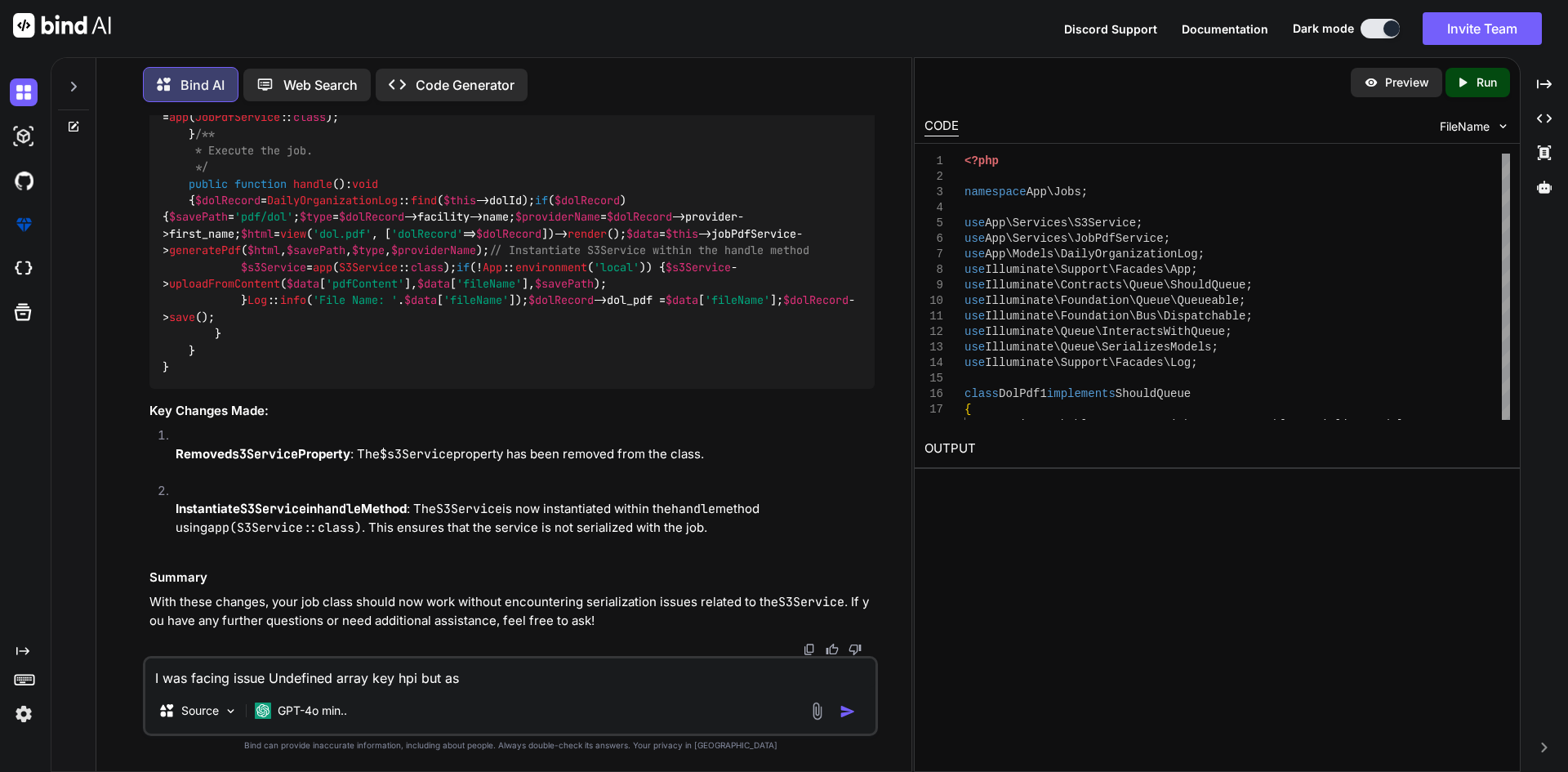
type textarea "I was facing issue Undefined array key hpi but as"
type textarea "x"
type textarea "I was facing issue Undefined array key hpi but a"
type textarea "x"
type textarea "I was facing issue Undefined array key hpi but"
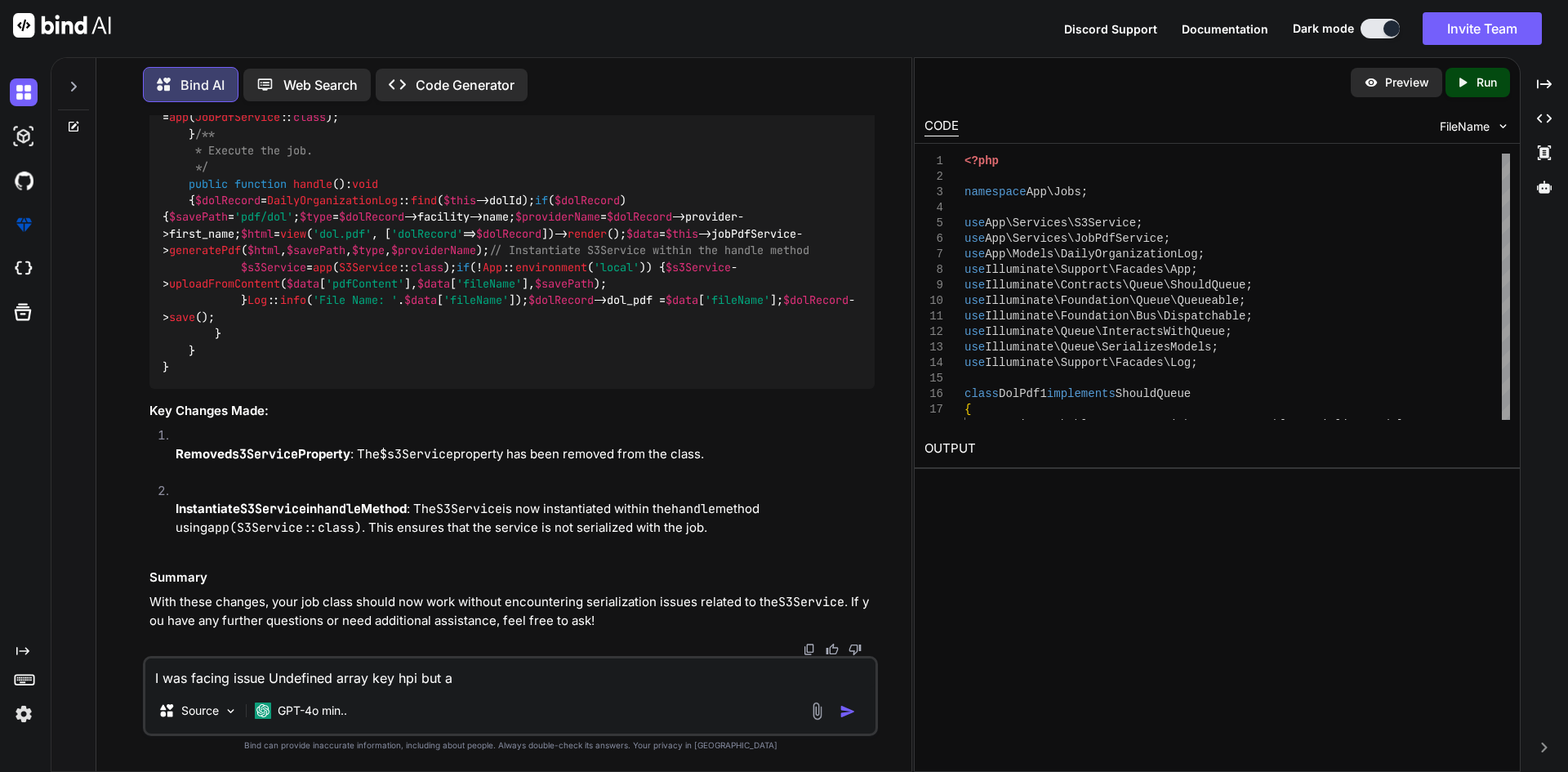
type textarea "x"
type textarea "I was facing issue Undefined array key hpi but w"
type textarea "x"
type textarea "I was facing issue Undefined array key hpi but wh"
type textarea "x"
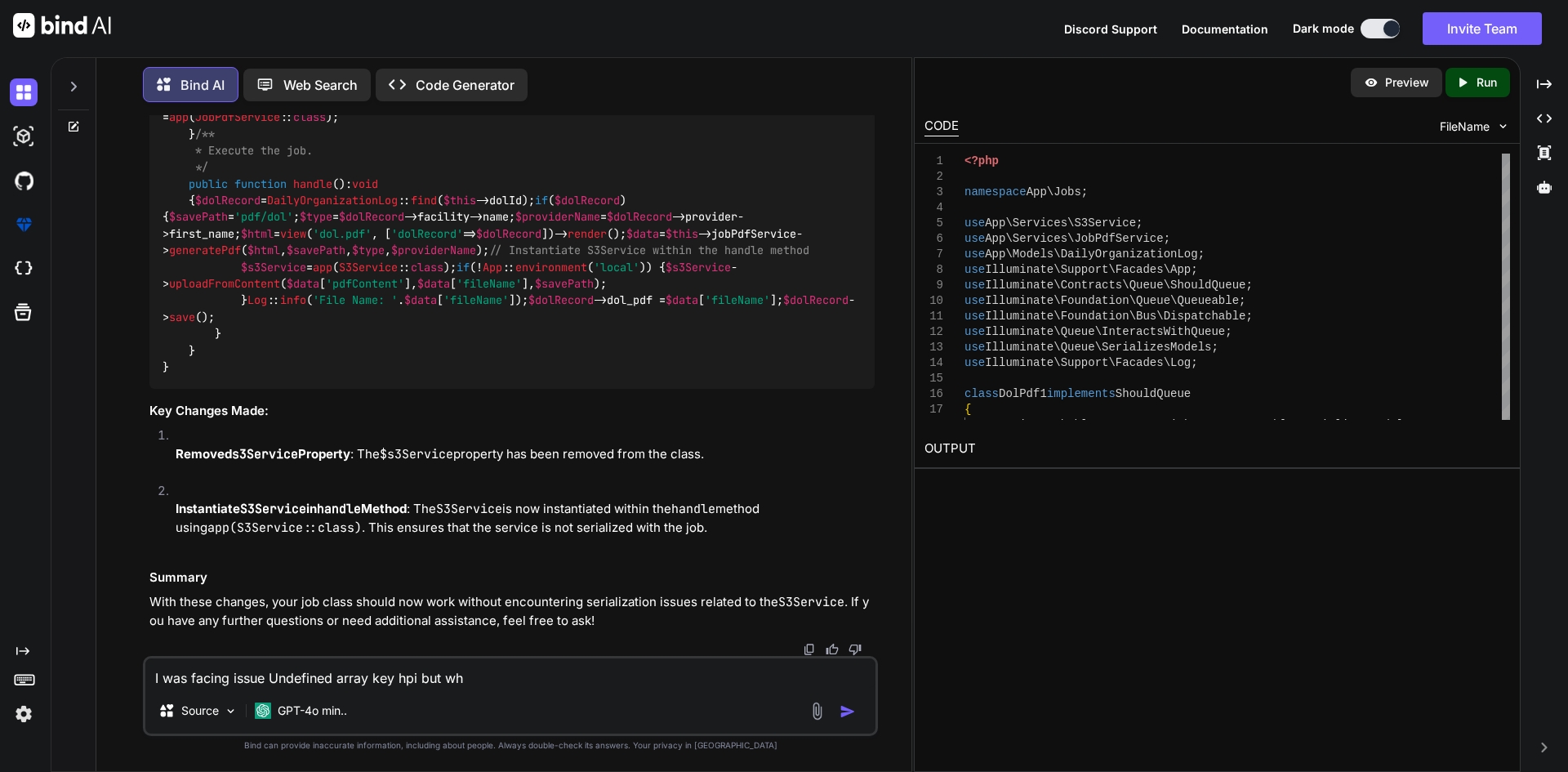
type textarea "I was facing issue Undefined array key hpi but whe"
type textarea "x"
type textarea "I was facing issue Undefined array key hpi but when"
type textarea "x"
type textarea "I was facing issue Undefined array key hpi but when"
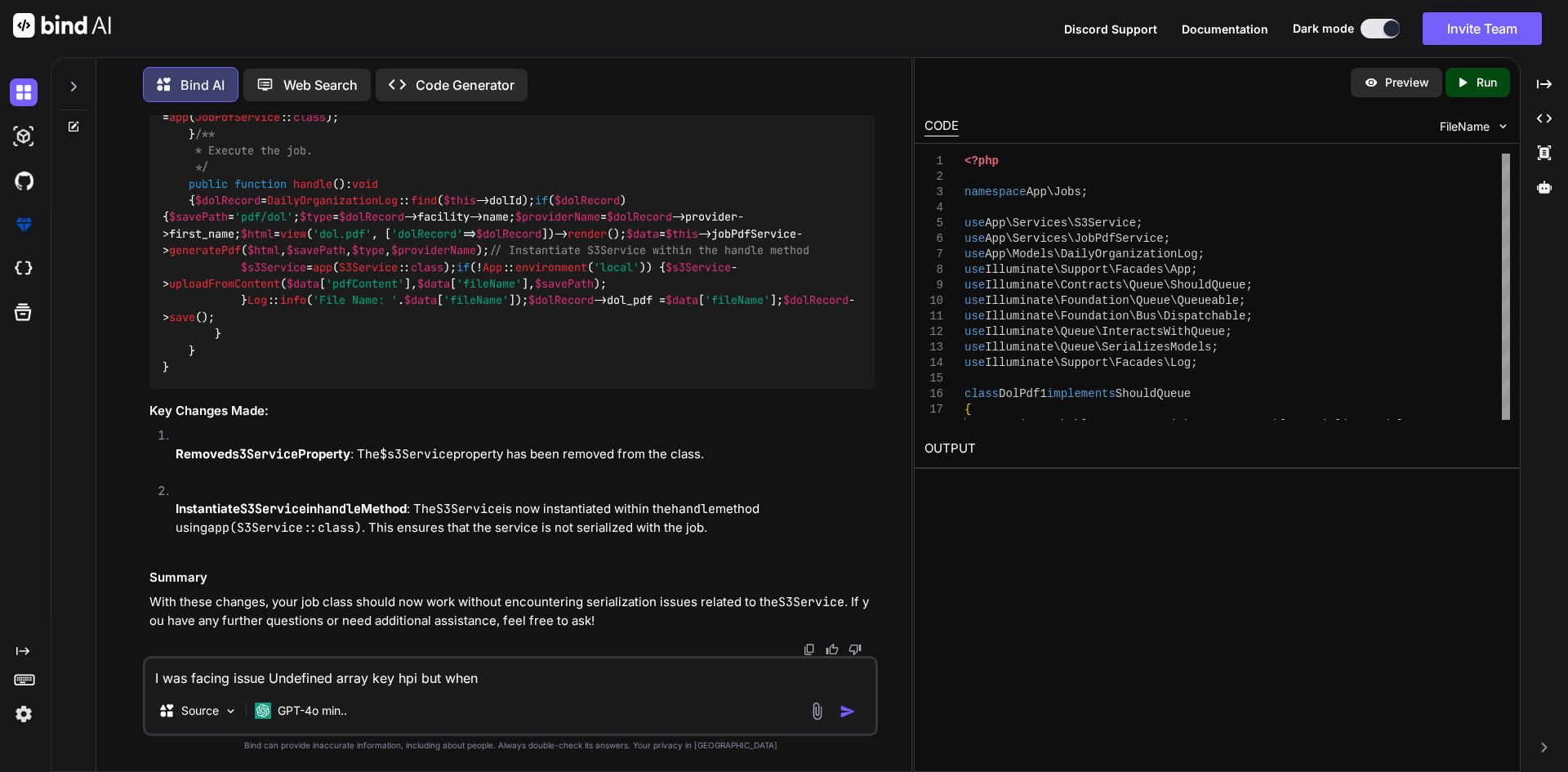
type textarea "x"
type textarea "I was facing issue Undefined array key hpi but when p"
type textarea "x"
type textarea "I was facing issue Undefined array key hpi but when pr"
type textarea "x"
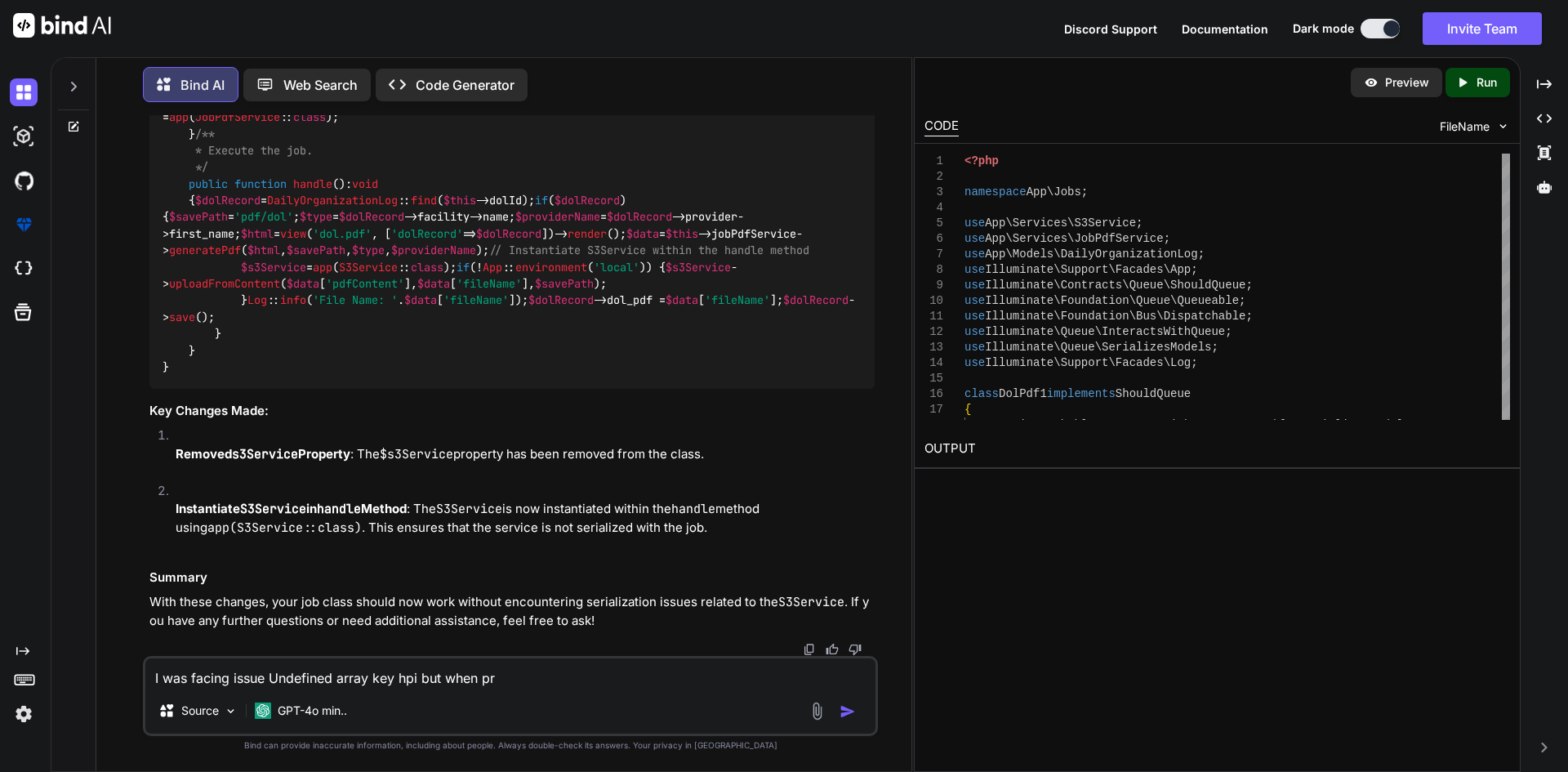
type textarea "I was facing issue Undefined array key hpi but when pri"
type textarea "x"
type textarea "I was facing issue Undefined array key hpi but when prin"
type textarea "x"
type textarea "I was facing issue Undefined array key hpi but when print"
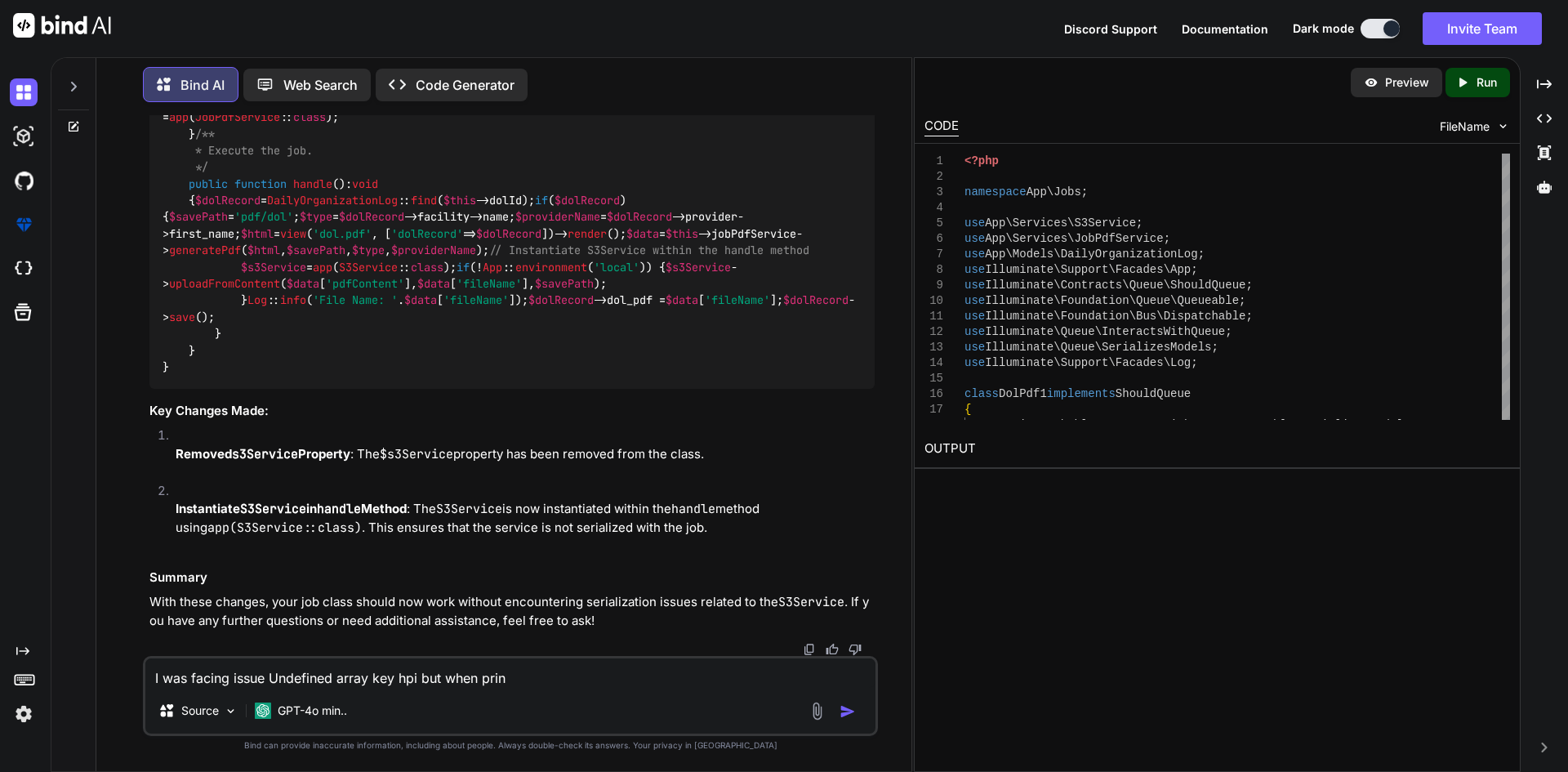
type textarea "x"
type textarea "I was facing issue Undefined array key hpi but when print_"
type textarea "x"
type textarea "I was facing issue Undefined array key hpi but when print_r"
type textarea "x"
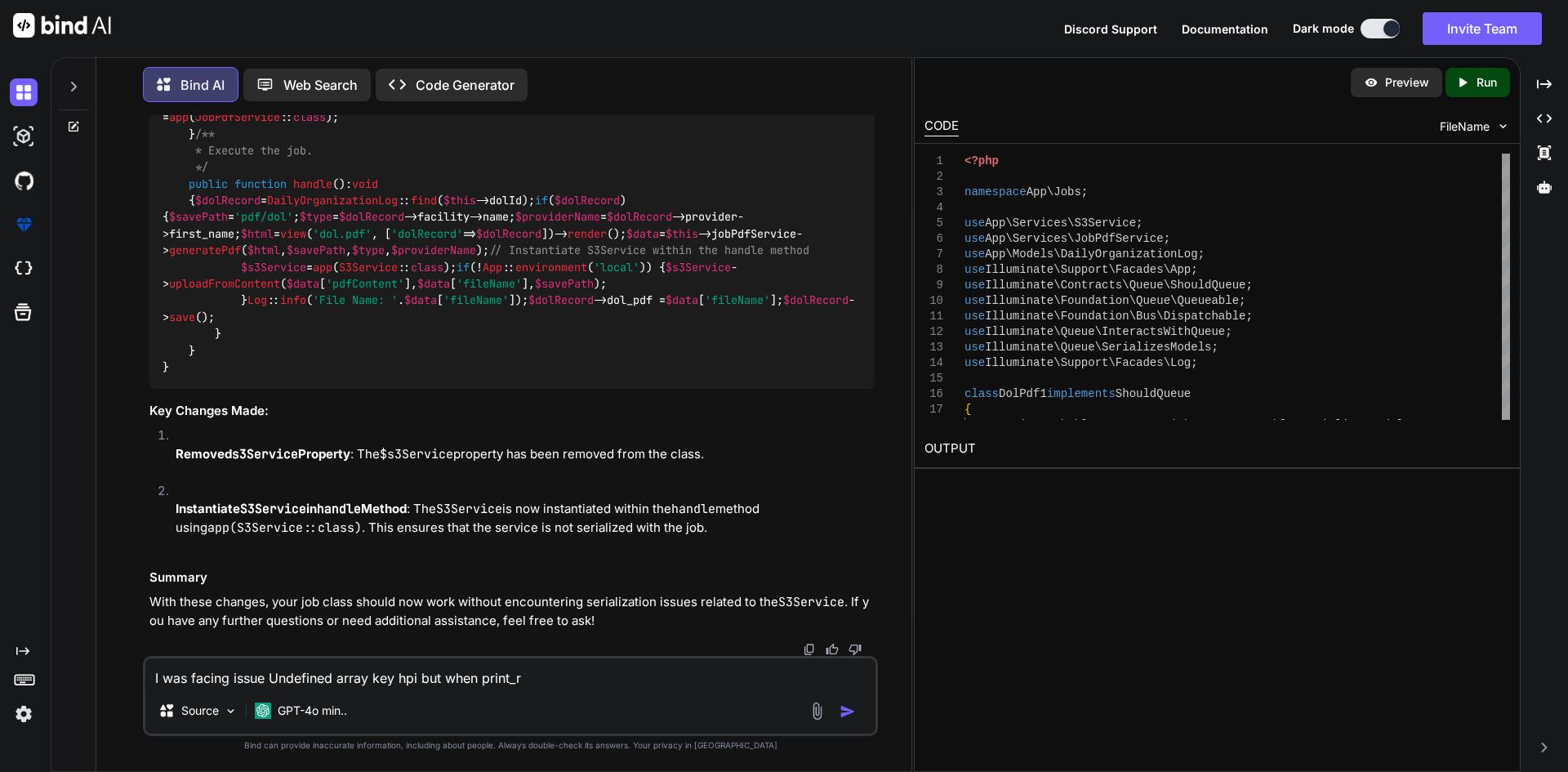
type textarea "I was facing issue Undefined array key hpi but when print_r"
type textarea "x"
type textarea "I was facing issue Undefined array key hpi but when print_r w"
type textarea "x"
type textarea "I was facing issue Undefined array key hpi but when print_r we"
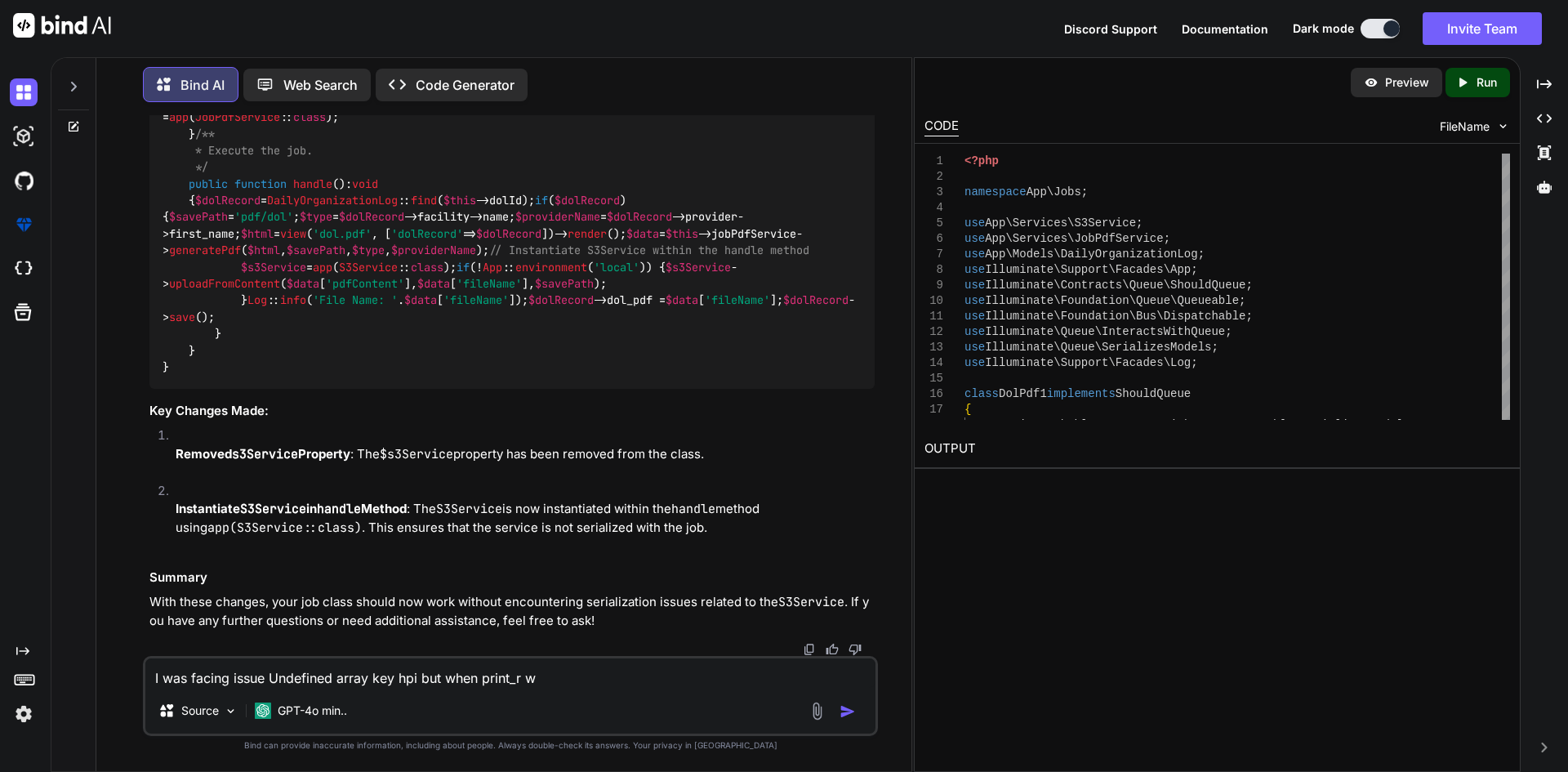
type textarea "x"
type textarea "I was facing issue Undefined array key hpi but when print_r we"
type textarea "x"
type textarea "I was facing issue Undefined array key hpi but when print_r we g"
type textarea "x"
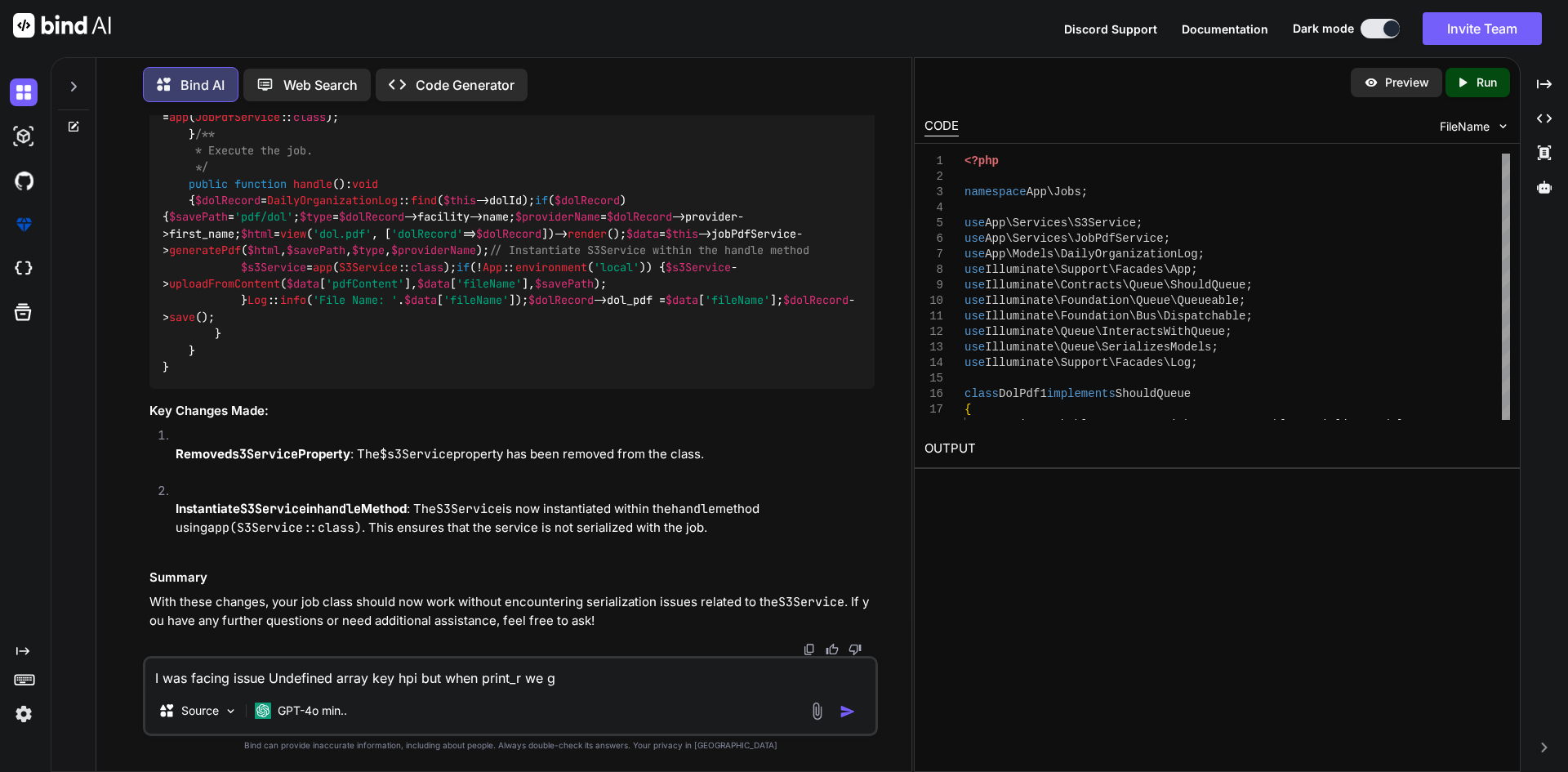
type textarea "I was facing issue Undefined array key hpi but when print_r we go"
type textarea "x"
type textarea "I was facing issue Undefined array key hpi but when print_r we got"
type textarea "x"
type textarea "I was facing issue Undefined array key hpi but when print_r we got"
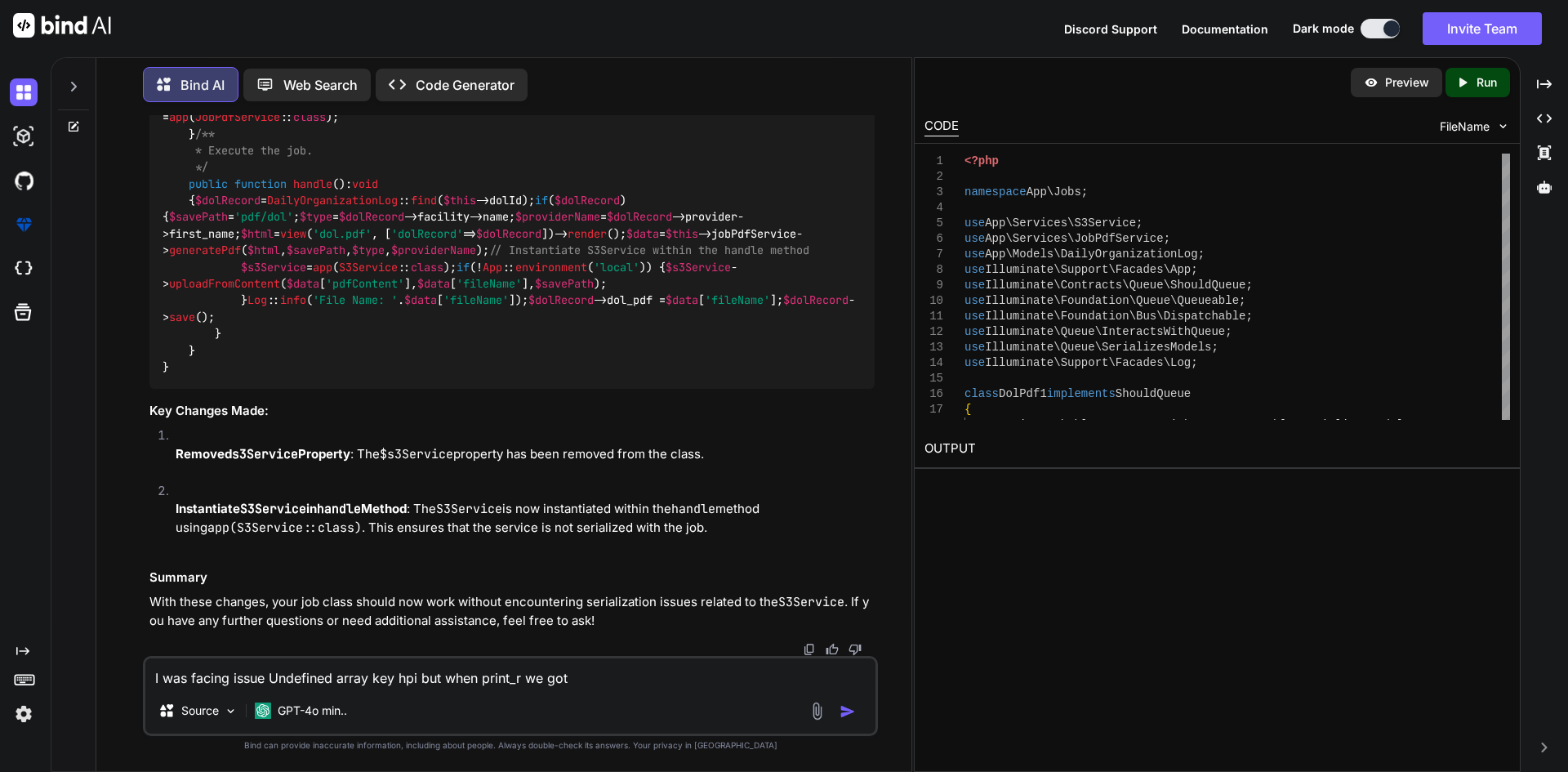
type textarea "x"
type textarea "I was facing issue Undefined array key hpi but when print_r we got t"
type textarea "x"
type textarea "I was facing issue Undefined array key hpi but when print_r we got th"
type textarea "x"
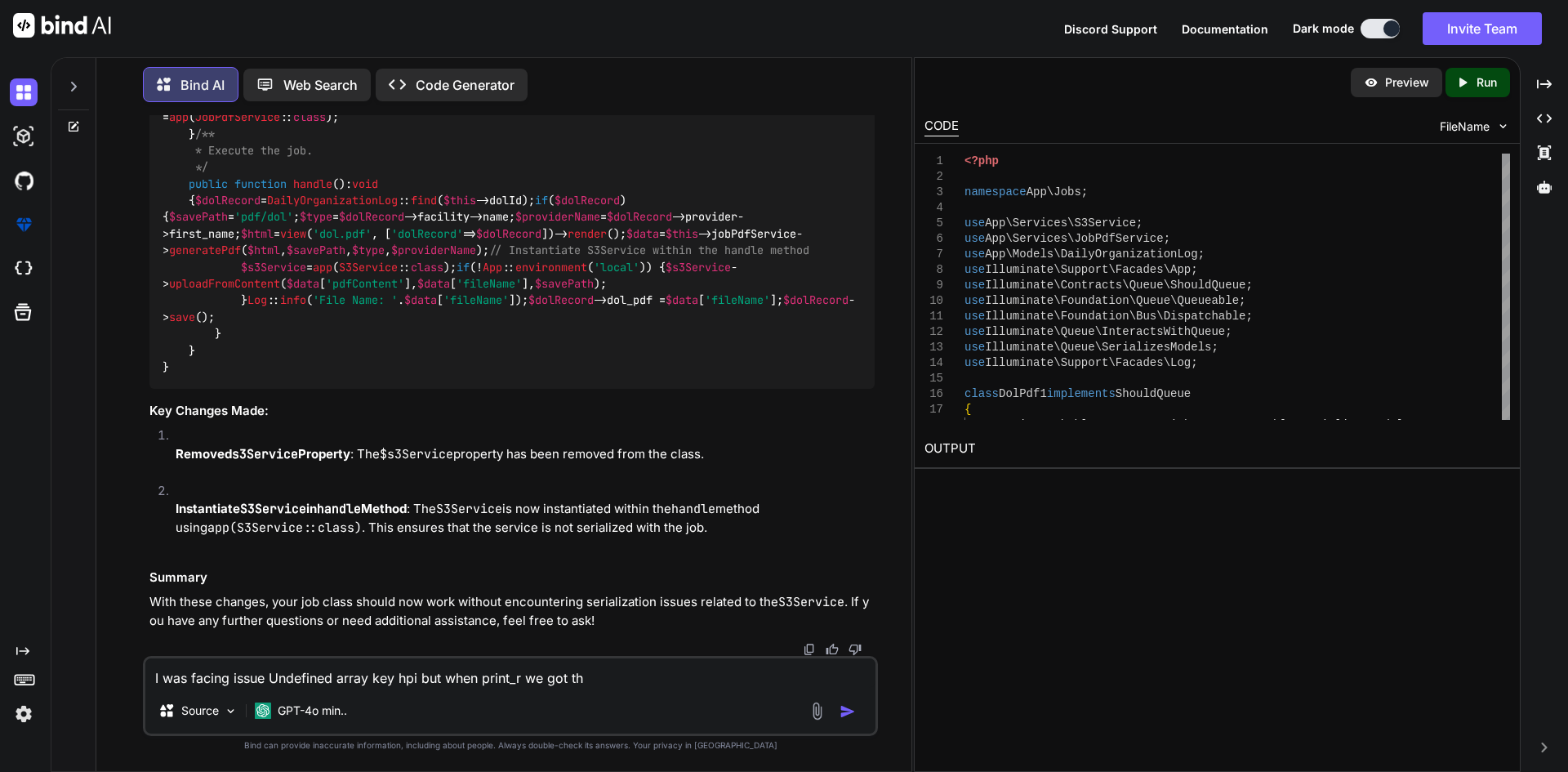
type textarea "I was facing issue Undefined array key hpi but when print_r we got the"
type textarea "x"
type textarea "I was facing issue Undefined array key hpi but when print_r we got the"
type textarea "x"
type textarea "I was facing issue Undefined array key hpi but when print_r we got the r"
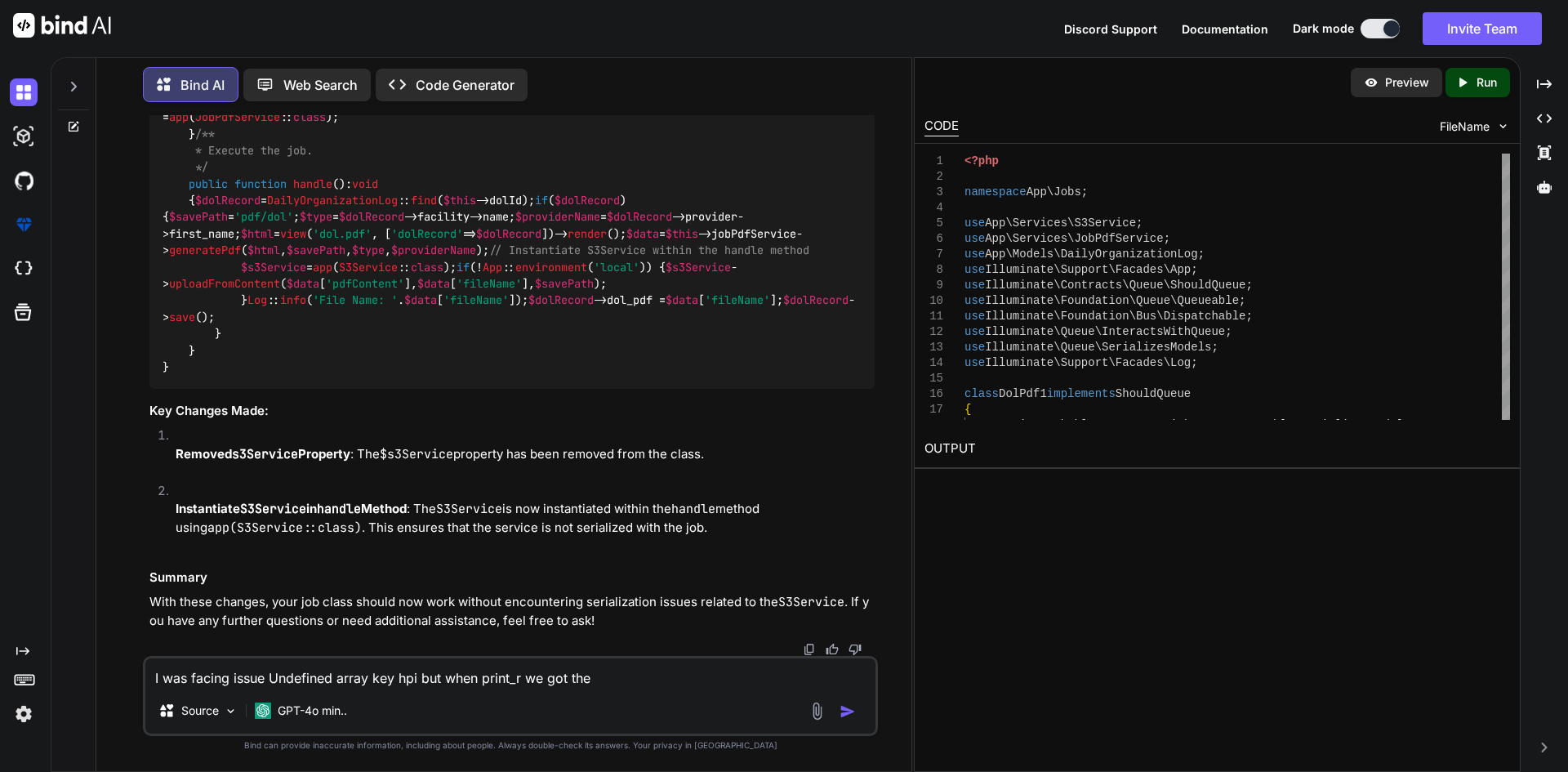
type textarea "x"
type textarea "I was facing issue Undefined array key hpi but when print_r we got the re"
type textarea "x"
type textarea "I was facing issue Undefined array key hpi but when print_r we got the rec"
type textarea "x"
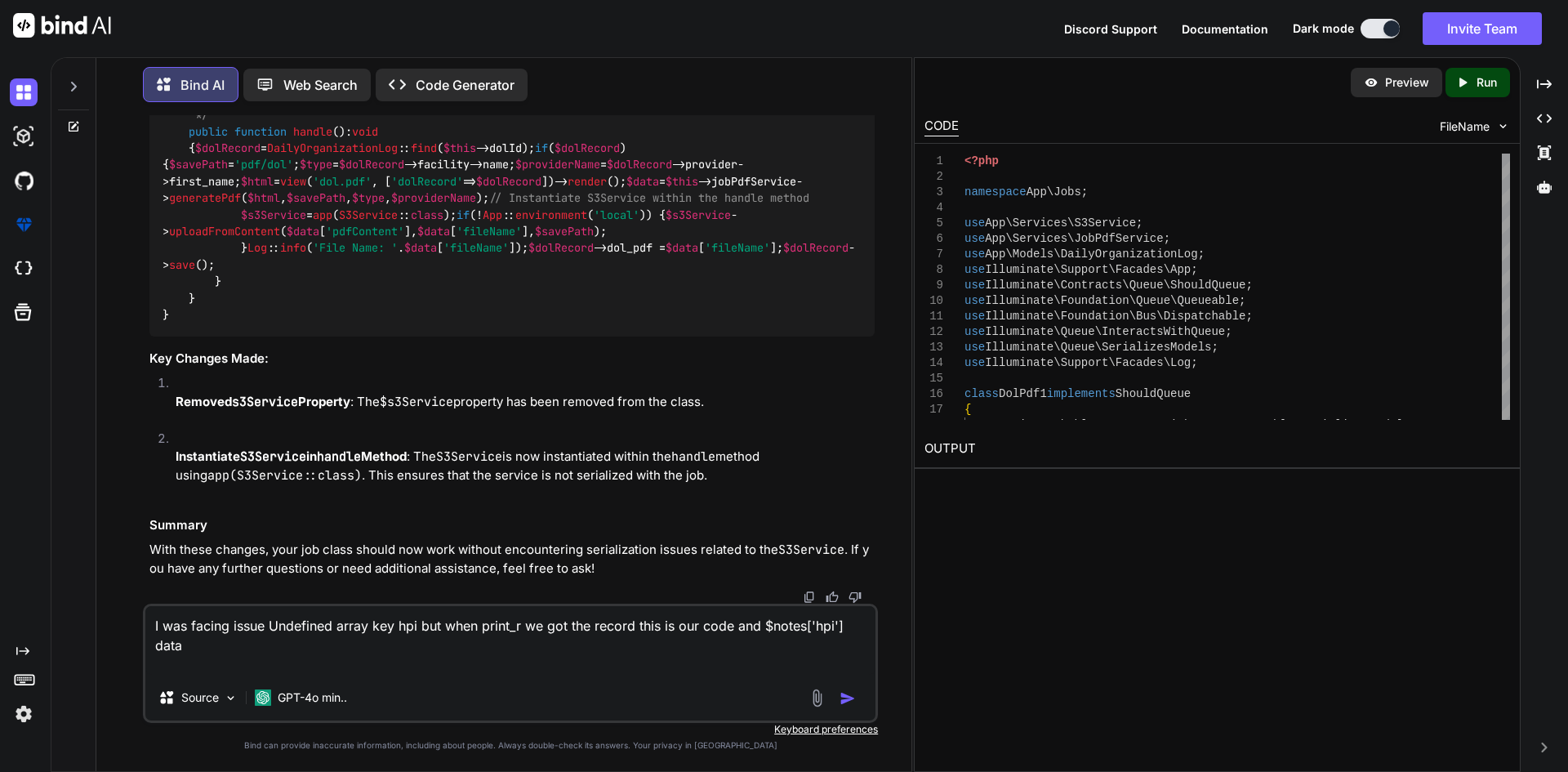
paste textarea "{!! renderCheckboxFields($notes['prefix'].'_hpi', $notes['hpi'], $selectedEvalu…"
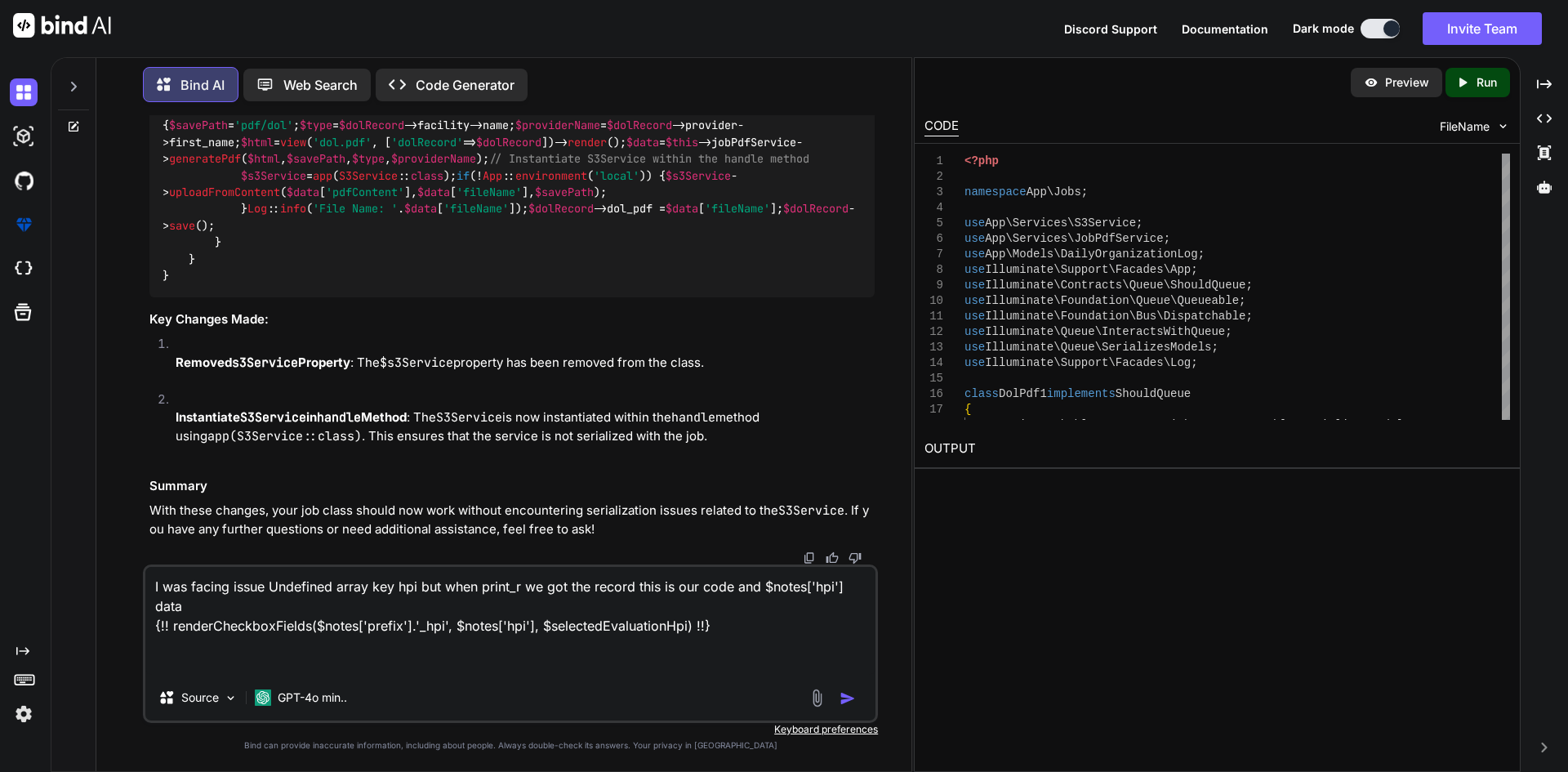
paste textarea "Array ( [0] => Array ( [id] => psych [title] => no past psych hx/ Past hx of: )…"
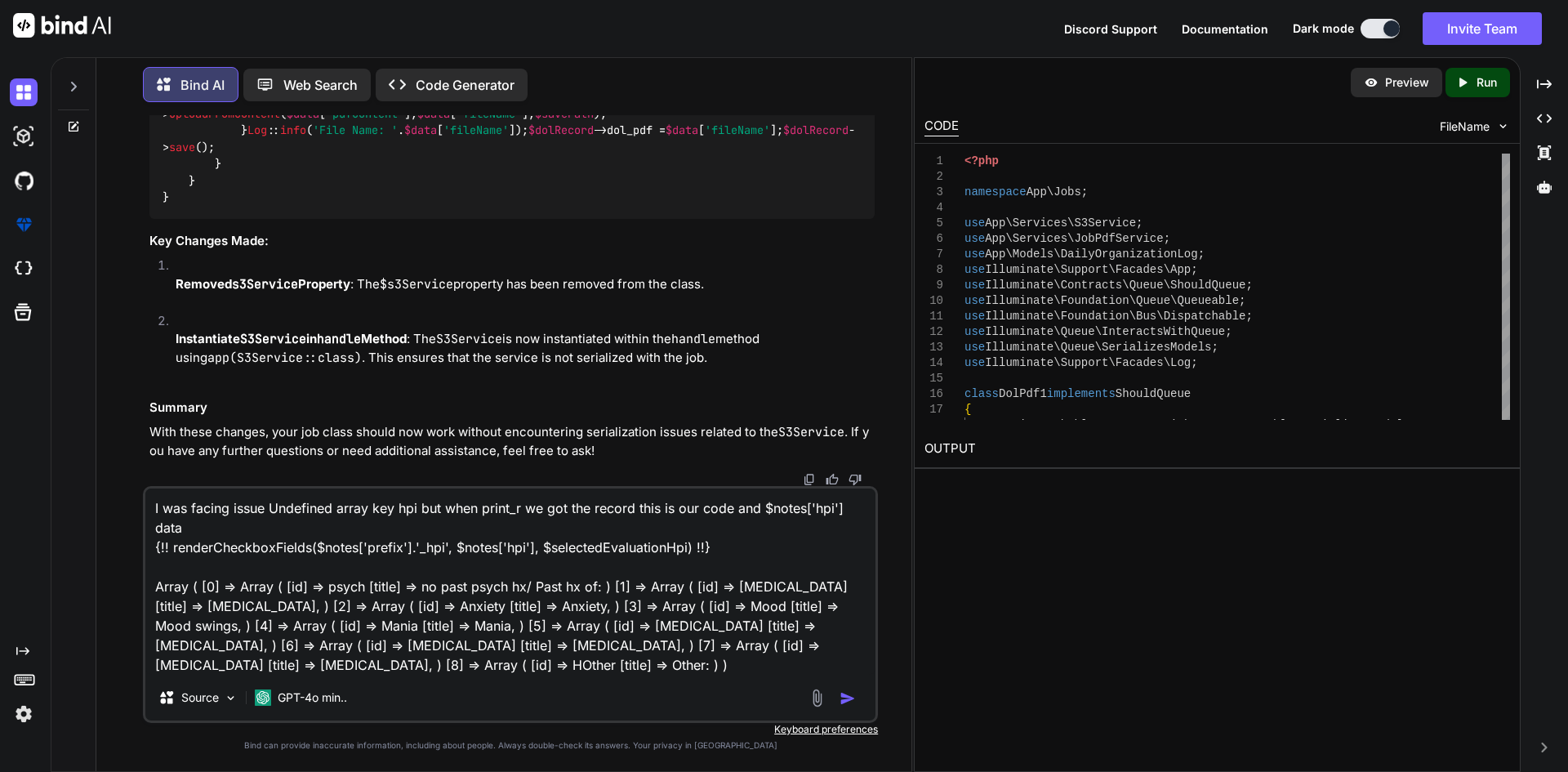
drag, startPoint x: 271, startPoint y: 510, endPoint x: 421, endPoint y: 512, distance: 150.0
click at [421, 512] on textarea "I was facing issue Undefined array key hpi but when print_r we got the record t…" at bounding box center [511, 581] width 731 height 186
paste textarea ""hpi""
click at [850, 696] on img "button" at bounding box center [847, 697] width 16 height 16
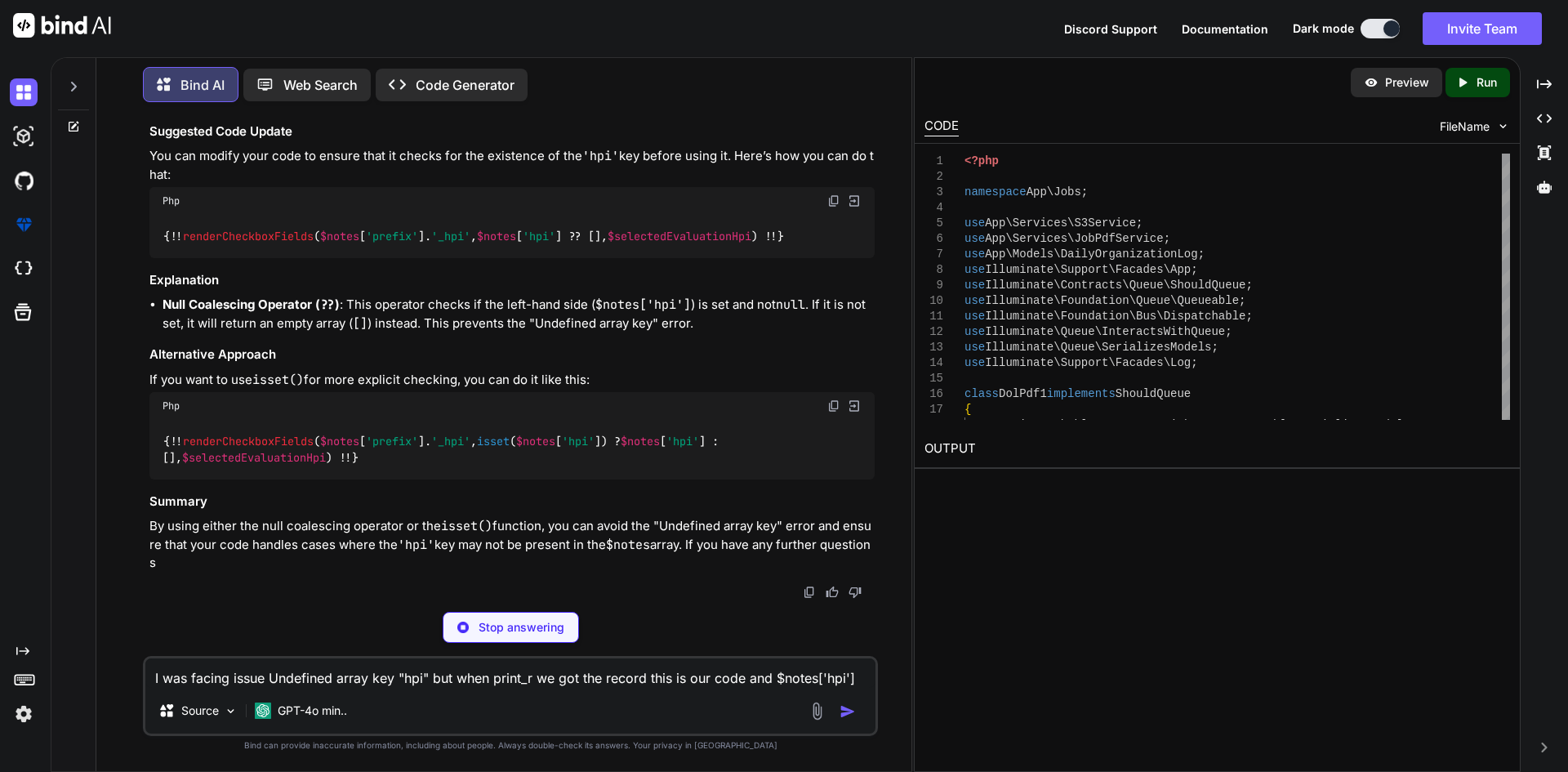
scroll to position [51801, 0]
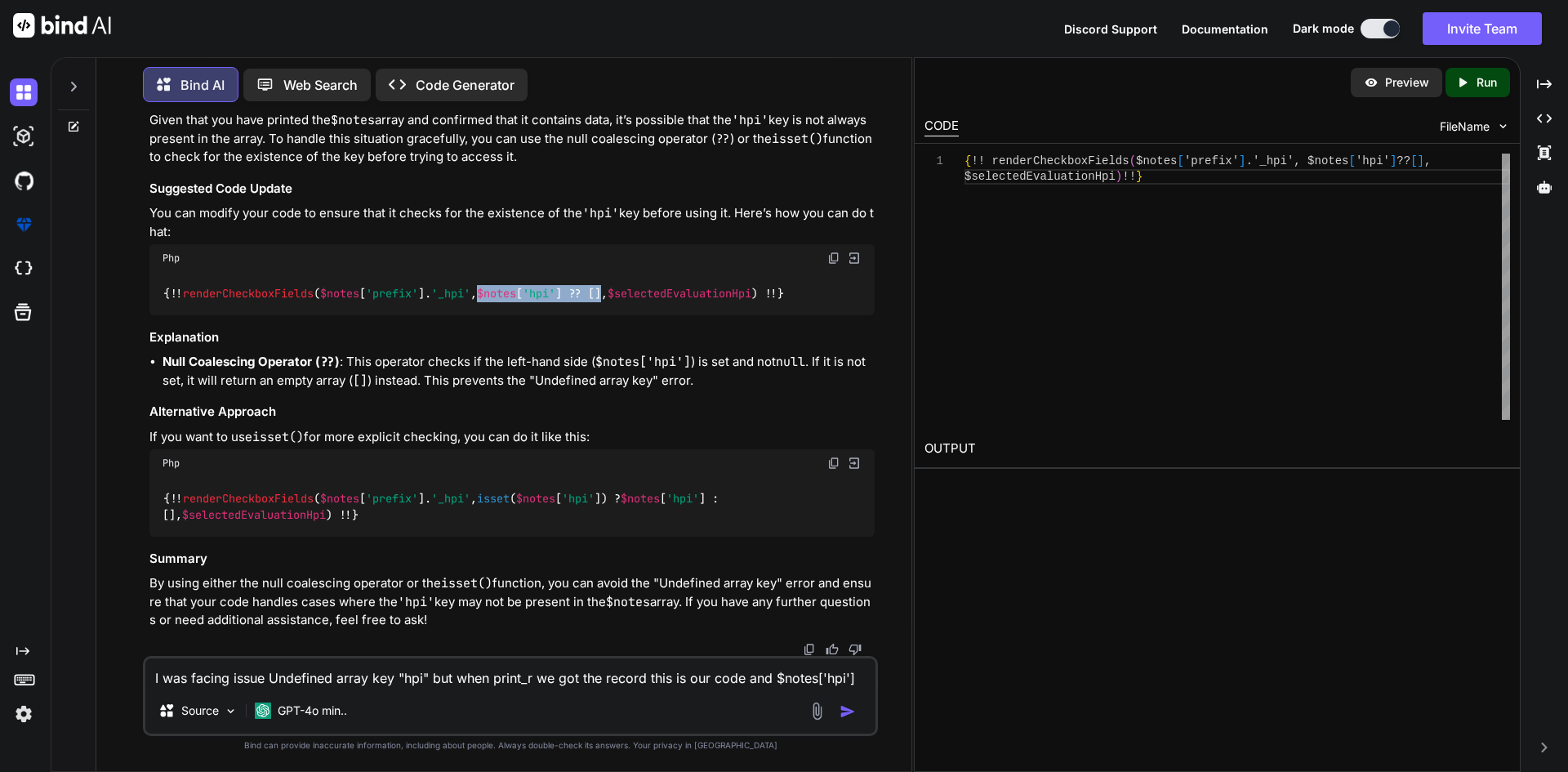
drag, startPoint x: 498, startPoint y: 481, endPoint x: 625, endPoint y: 486, distance: 127.1
click at [625, 302] on code "{!! renderCheckboxFields ( $notes [ 'prefix' ]. '_hpi' , $notes [ 'hpi' ] ?? []…" at bounding box center [474, 293] width 624 height 17
copy code "$notes [ 'hpi' ] ?? []"
